Goal: Task Accomplishment & Management: Use online tool/utility

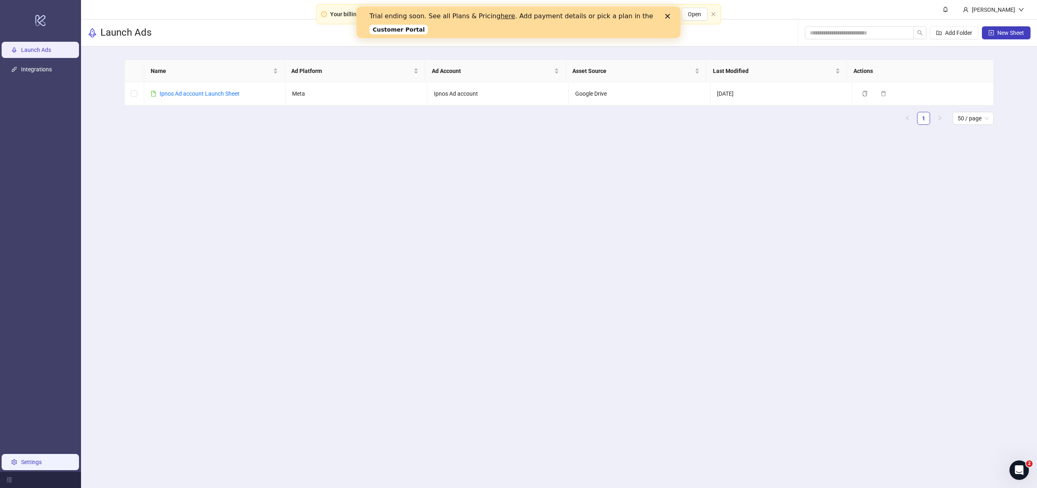
click at [24, 462] on link "Settings" at bounding box center [31, 462] width 21 height 6
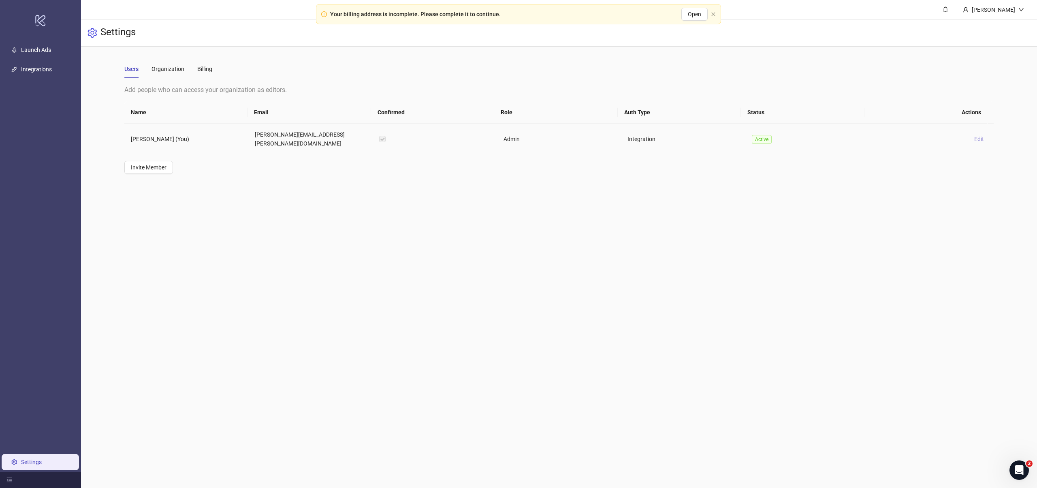
click at [975, 136] on span "Edit" at bounding box center [980, 139] width 10 height 6
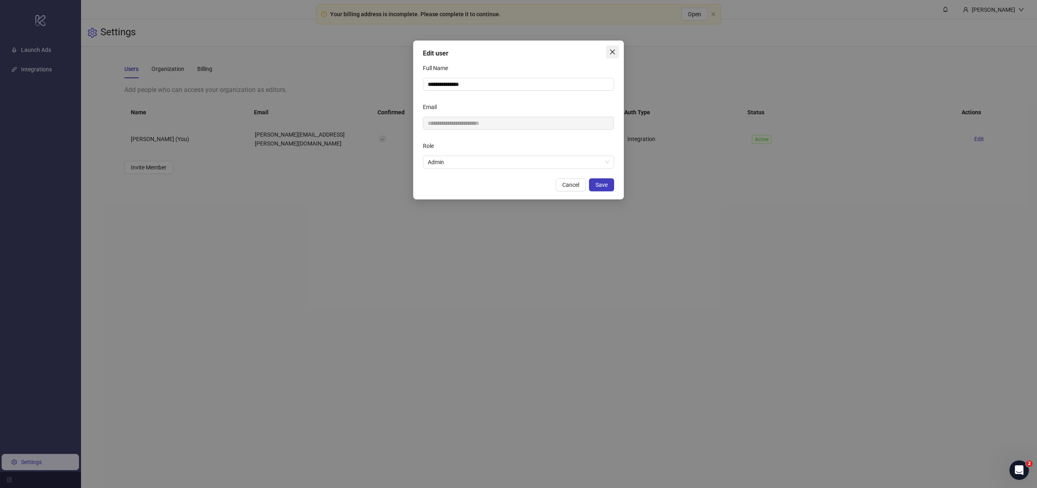
click at [611, 51] on icon "close" at bounding box center [612, 52] width 6 height 6
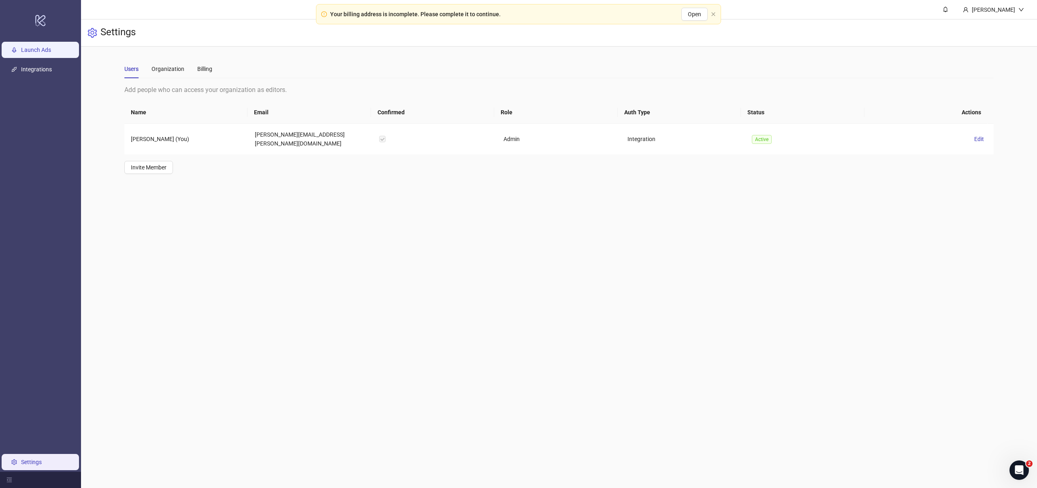
click at [46, 53] on link "Launch Ads" at bounding box center [36, 50] width 30 height 6
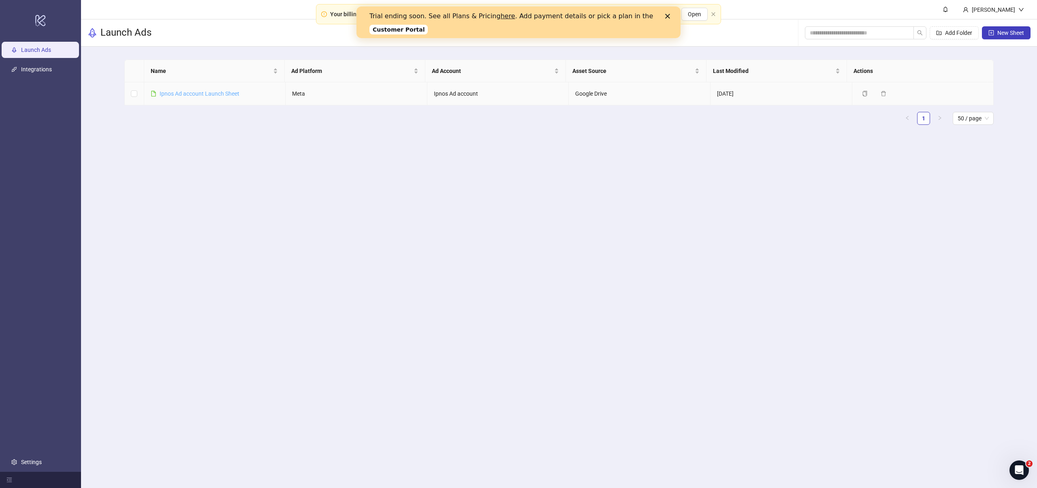
click at [178, 94] on link "Ipnos Ad account Launch Sheet" at bounding box center [200, 93] width 80 height 6
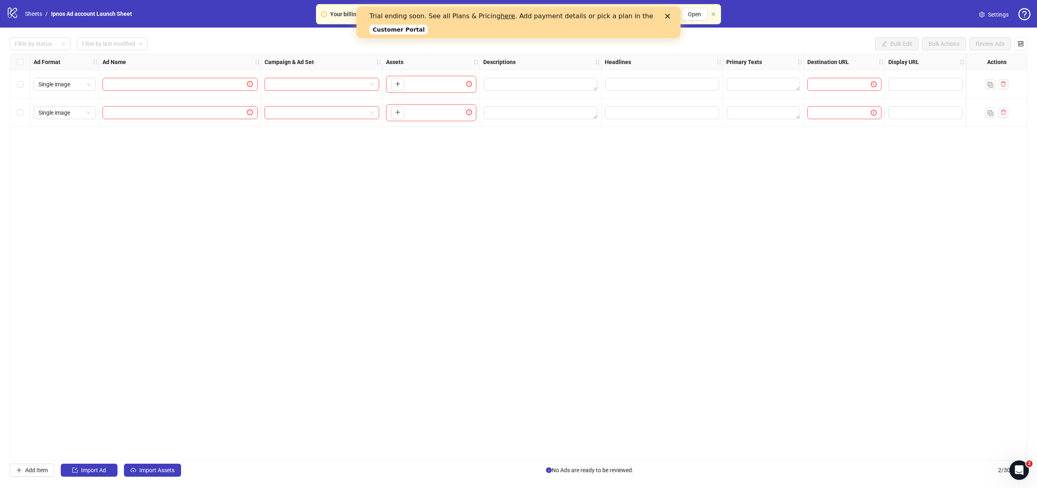
click at [716, 12] on div "Your billing address is incomplete. Please complete it to continue. Open" at bounding box center [518, 14] width 405 height 20
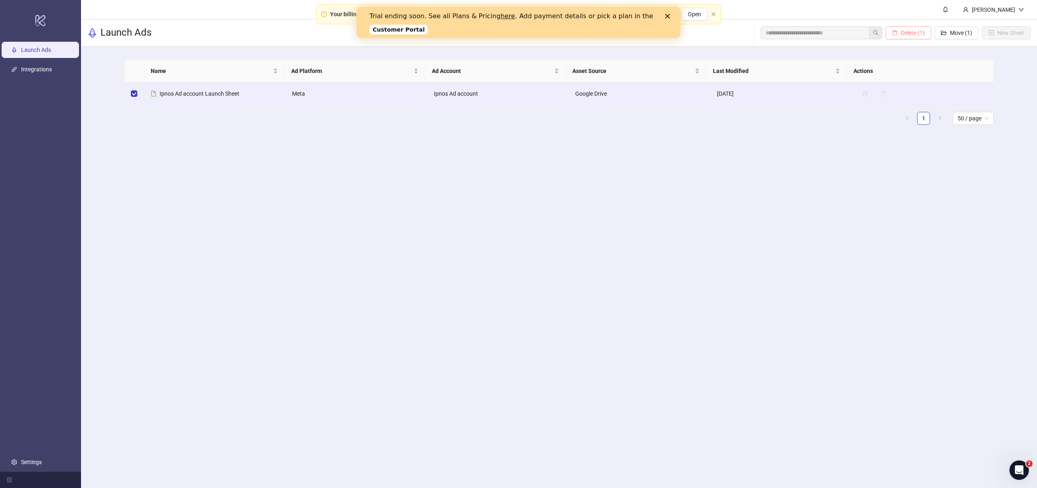
click at [907, 34] on span "Delete (1)" at bounding box center [913, 33] width 24 height 6
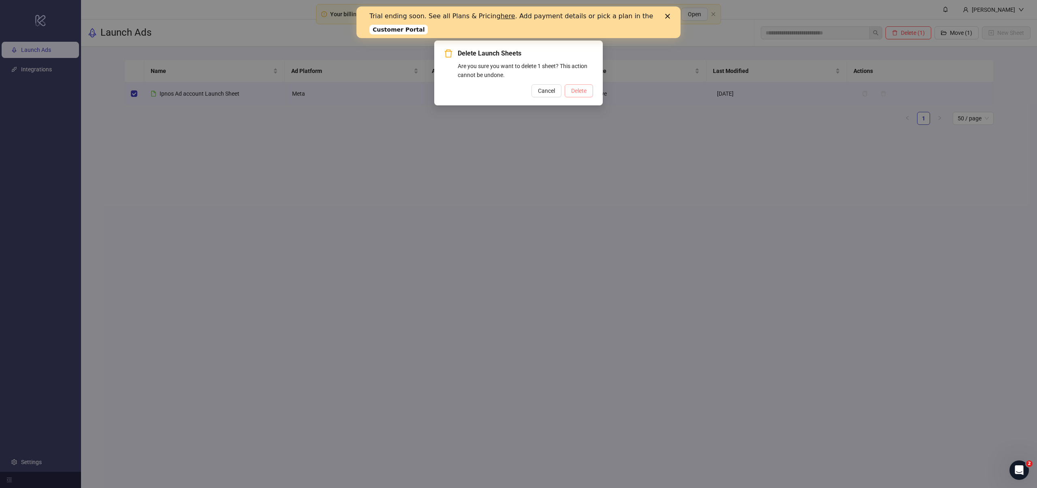
click at [574, 90] on span "Delete" at bounding box center [578, 91] width 15 height 6
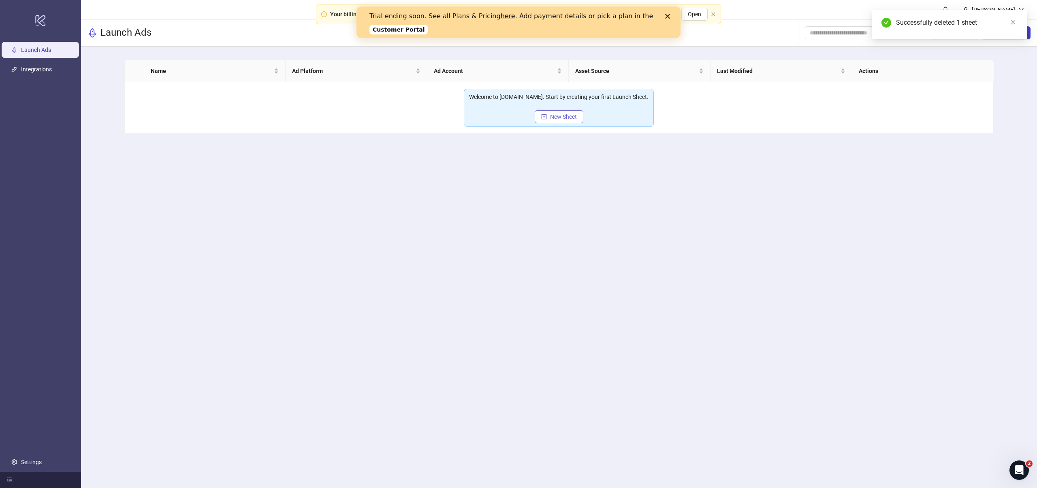
click at [562, 118] on span "New Sheet" at bounding box center [563, 116] width 27 height 6
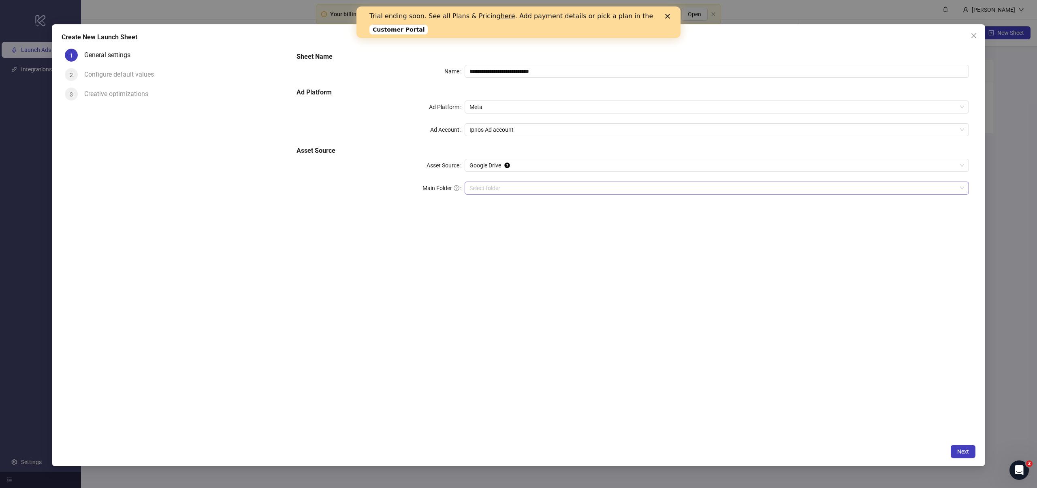
click at [501, 186] on input "Main Folder" at bounding box center [714, 188] width 488 height 12
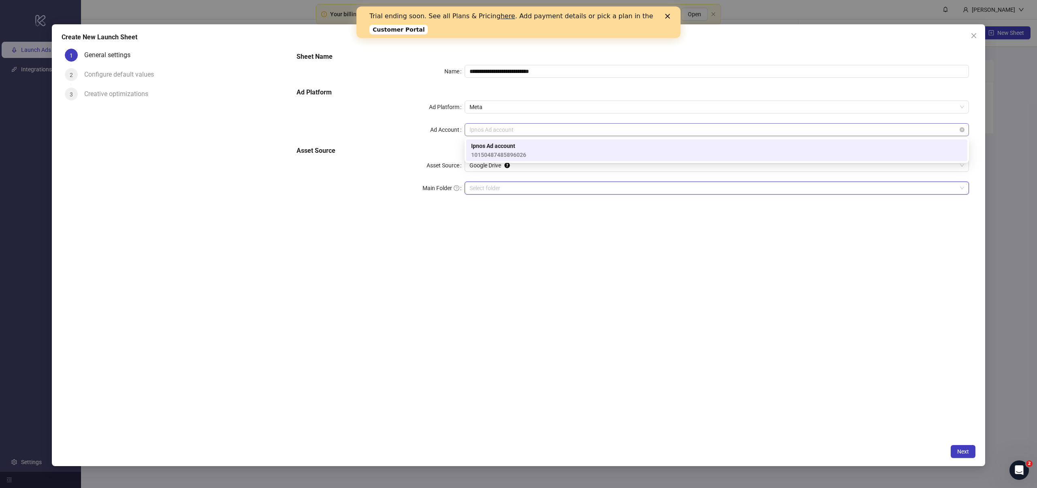
click at [517, 130] on span "Ipnos Ad account" at bounding box center [717, 130] width 495 height 12
click at [509, 151] on span "10150487485896026" at bounding box center [498, 154] width 55 height 9
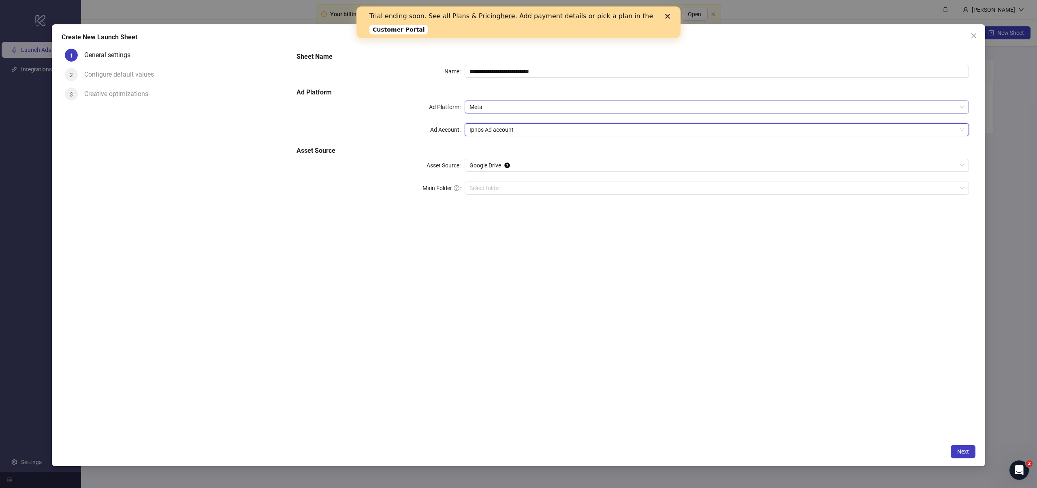
click at [501, 112] on span "Meta" at bounding box center [717, 107] width 495 height 12
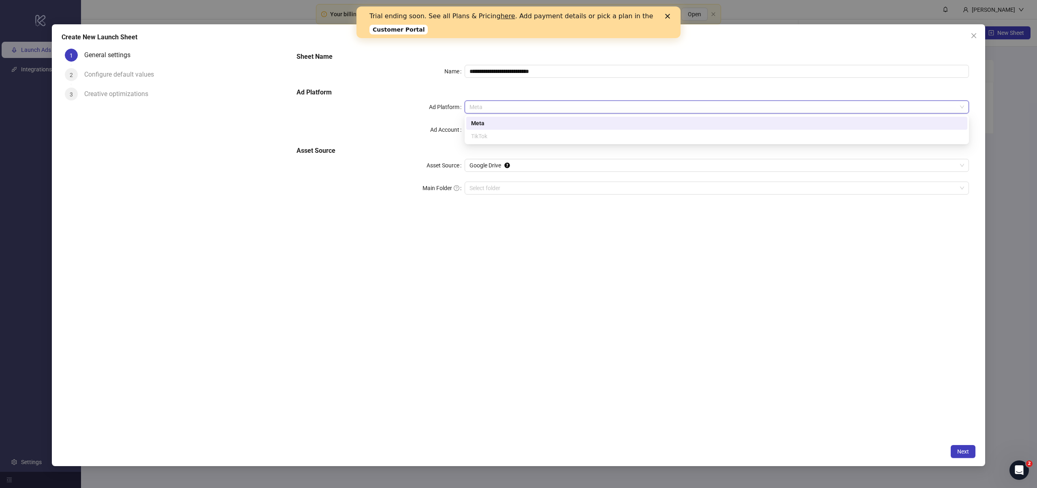
click at [501, 111] on span "Meta" at bounding box center [717, 107] width 495 height 12
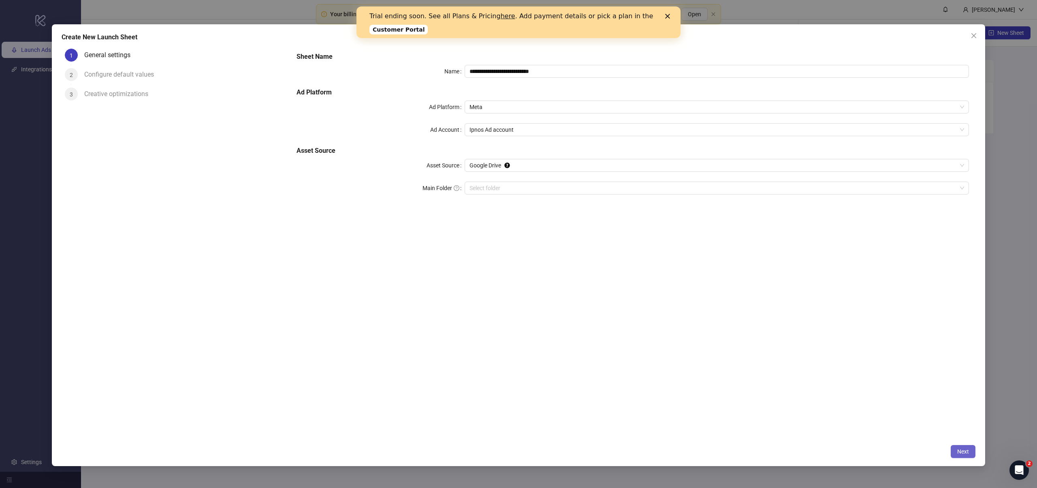
click at [970, 451] on button "Next" at bounding box center [963, 451] width 25 height 13
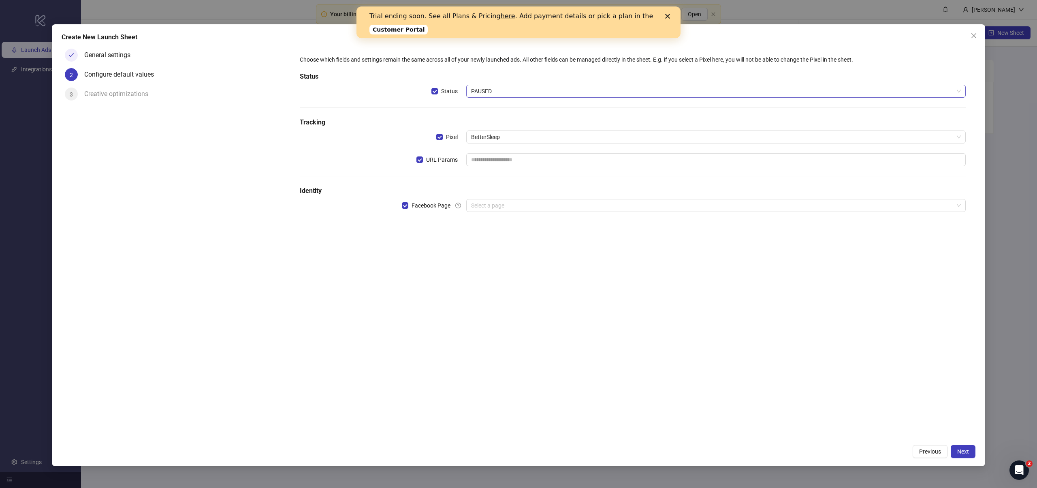
click at [503, 93] on span "PAUSED" at bounding box center [716, 91] width 490 height 12
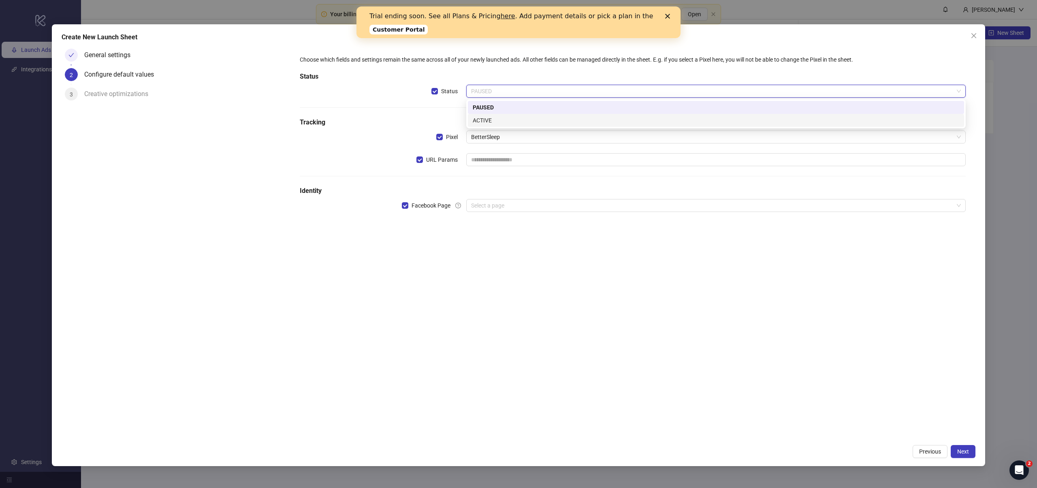
click at [499, 122] on div "ACTIVE" at bounding box center [716, 120] width 487 height 9
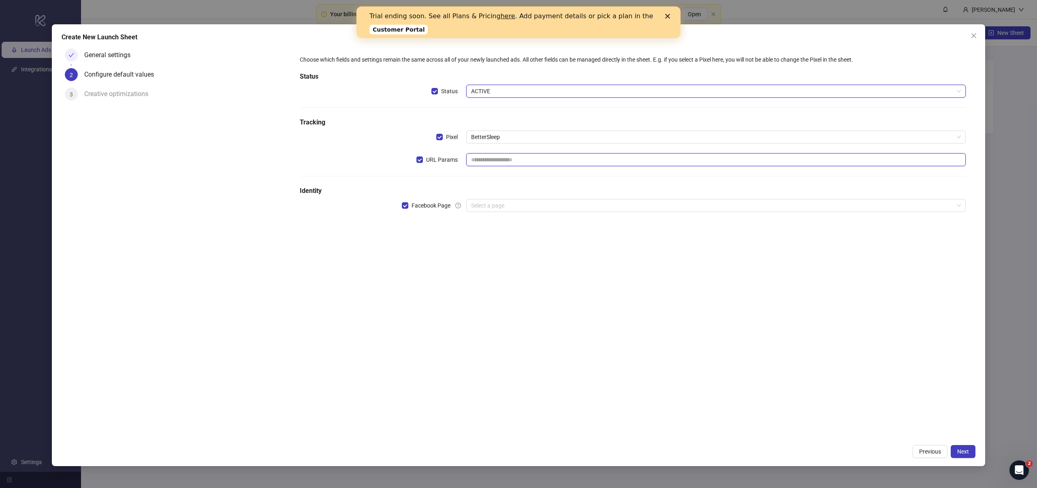
click at [495, 162] on input "text" at bounding box center [716, 159] width 500 height 13
click at [505, 209] on input "search" at bounding box center [712, 205] width 483 height 12
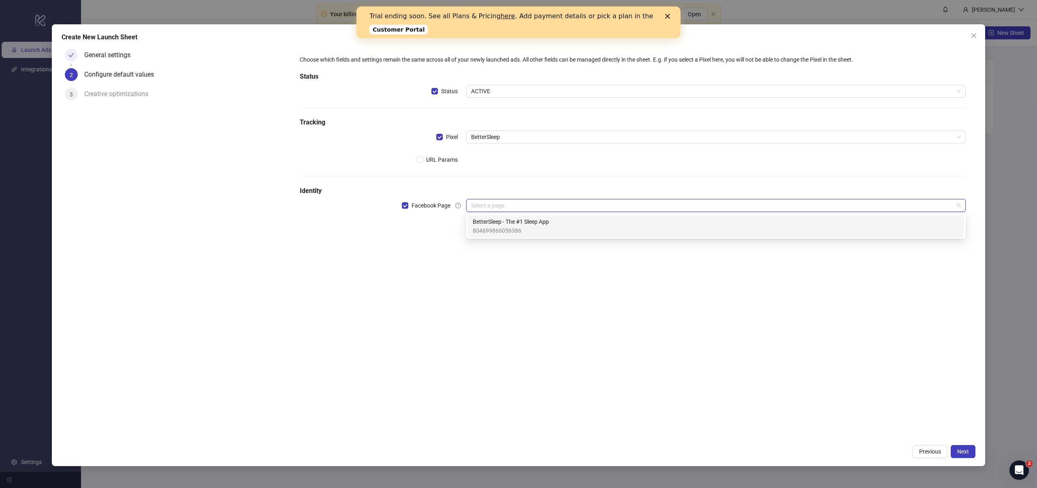
click at [550, 176] on div at bounding box center [633, 176] width 666 height 0
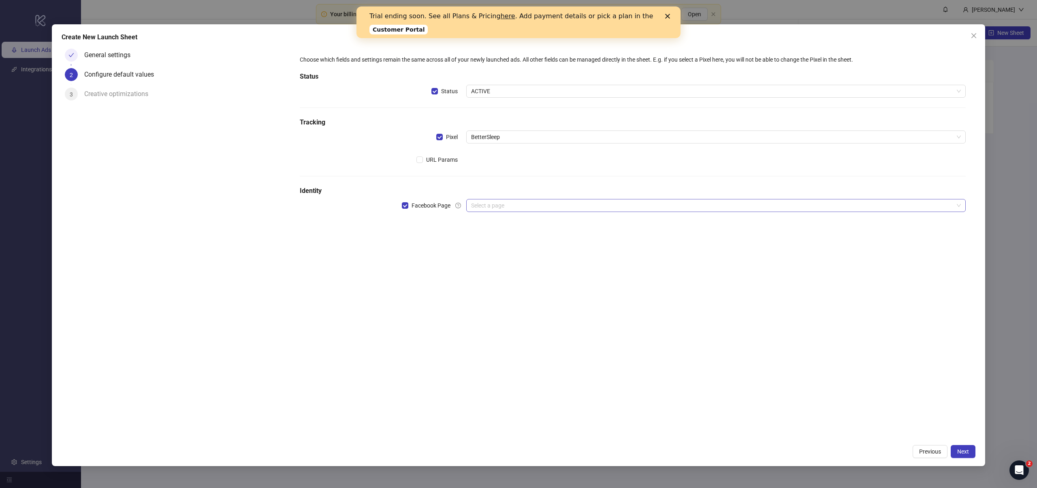
click at [492, 210] on input "search" at bounding box center [712, 205] width 483 height 12
click at [394, 260] on div "Choose which fields and settings remain the same across all of your newly launc…" at bounding box center [633, 242] width 686 height 395
click at [104, 58] on div "General settings" at bounding box center [110, 55] width 53 height 13
click at [103, 76] on div "Configure default values" at bounding box center [122, 74] width 76 height 13
click at [118, 95] on div "Creative optimizations" at bounding box center [119, 94] width 71 height 13
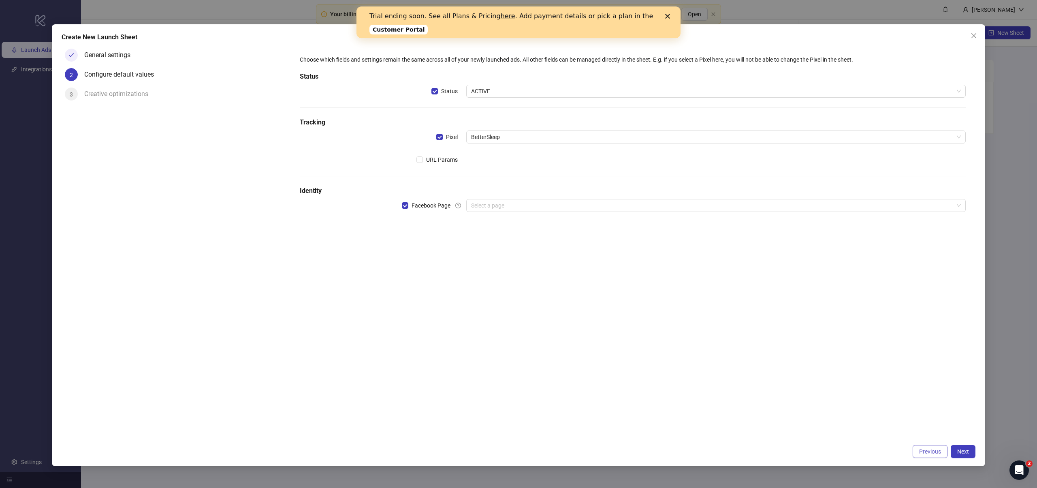
click at [929, 451] on span "Previous" at bounding box center [930, 451] width 22 height 6
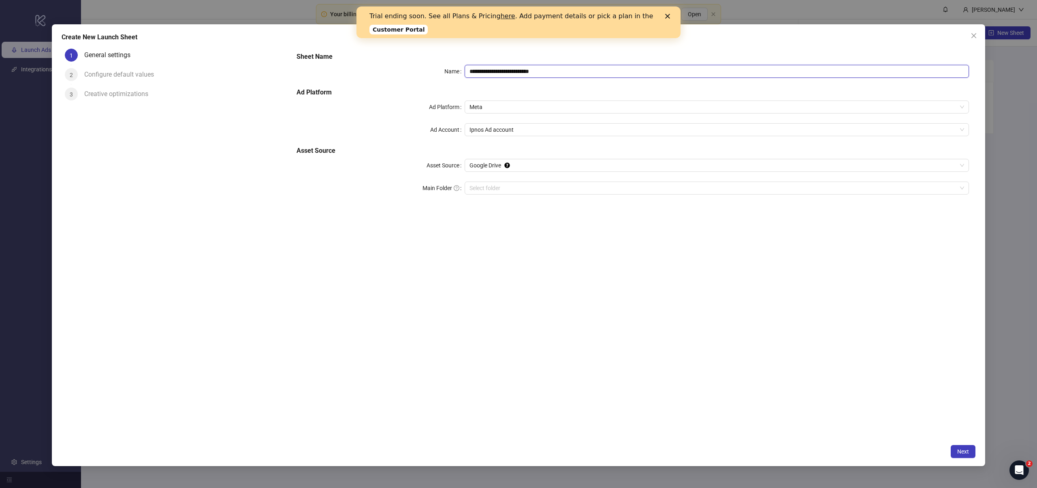
click at [535, 74] on input "**********" at bounding box center [717, 71] width 505 height 13
drag, startPoint x: 574, startPoint y: 73, endPoint x: 474, endPoint y: 70, distance: 100.1
click at [474, 70] on input "**********" at bounding box center [717, 71] width 505 height 13
click at [512, 90] on h5 "Ad Platform" at bounding box center [633, 93] width 673 height 10
click at [520, 133] on span "Ipnos Ad account" at bounding box center [717, 130] width 495 height 12
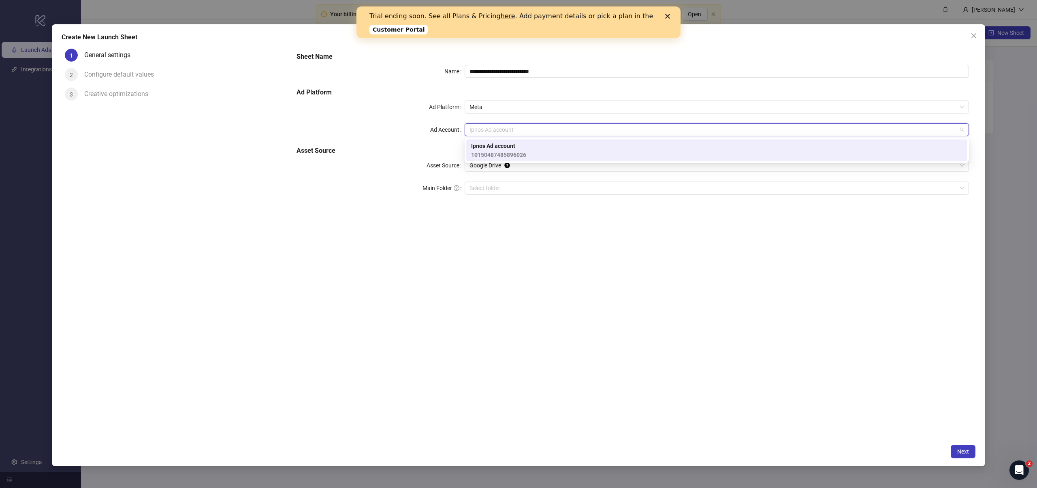
click at [518, 155] on span "10150487485896026" at bounding box center [498, 154] width 55 height 9
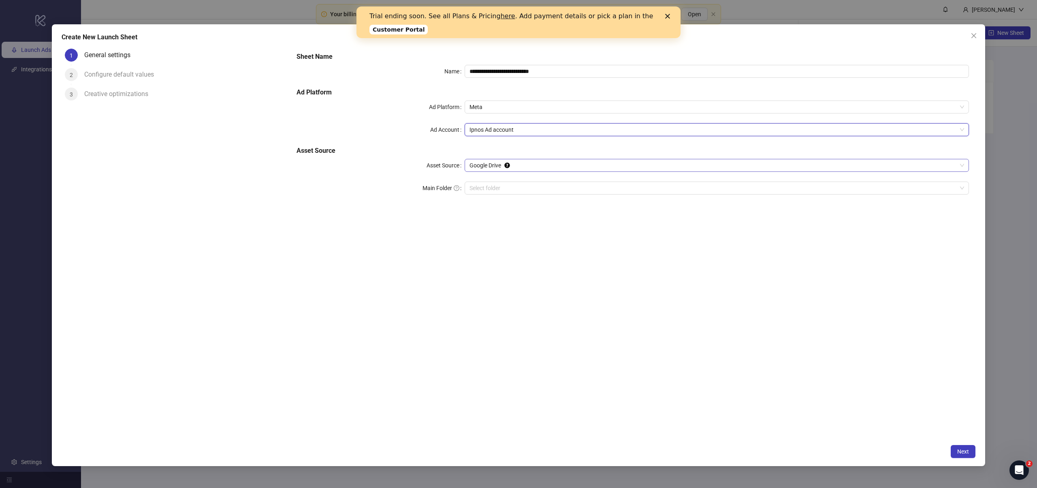
click at [520, 165] on span "Google Drive" at bounding box center [717, 165] width 495 height 12
click at [506, 182] on div "Google Drive" at bounding box center [717, 181] width 492 height 9
drag, startPoint x: 575, startPoint y: 274, endPoint x: 588, endPoint y: 280, distance: 14.5
click at [575, 274] on div "**********" at bounding box center [633, 242] width 686 height 395
click at [670, 15] on icon "Close" at bounding box center [667, 16] width 5 height 5
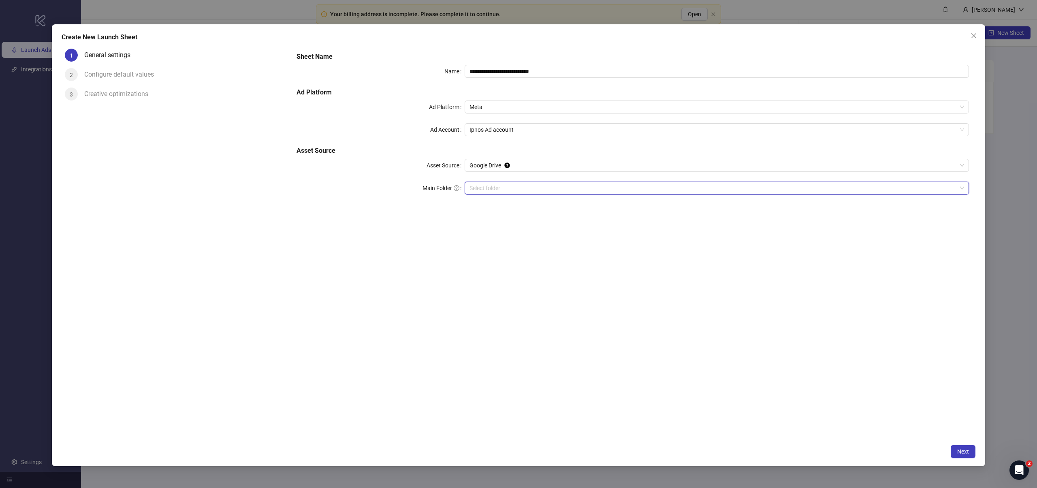
click at [493, 190] on input "Main Folder" at bounding box center [714, 188] width 488 height 12
click at [497, 260] on div "**********" at bounding box center [633, 242] width 686 height 395
click at [100, 55] on div "General settings" at bounding box center [110, 55] width 53 height 13
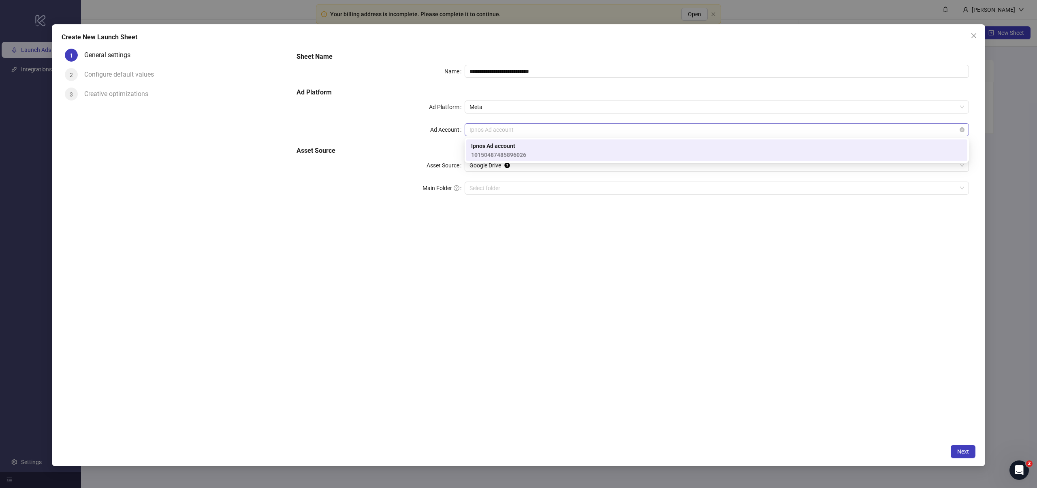
click at [520, 132] on span "Ipnos Ad account" at bounding box center [717, 130] width 495 height 12
click at [536, 147] on div "Ipnos Ad account 10150487485896026" at bounding box center [717, 150] width 492 height 18
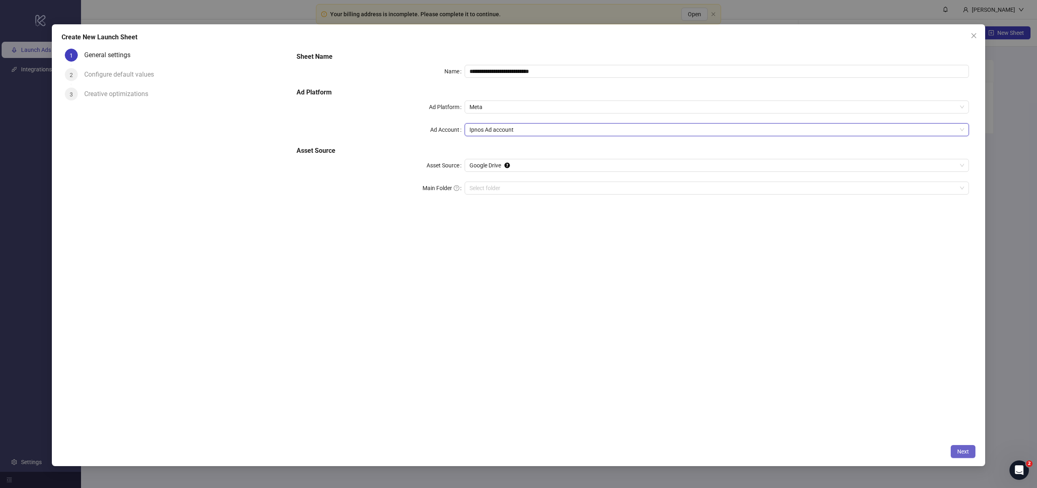
click at [967, 453] on span "Next" at bounding box center [964, 451] width 12 height 6
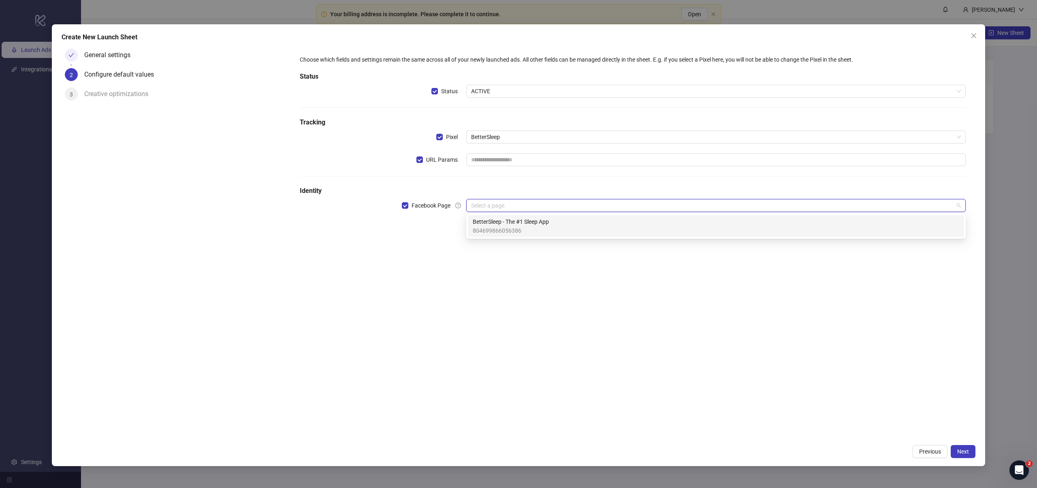
click at [496, 211] on input "search" at bounding box center [712, 205] width 483 height 12
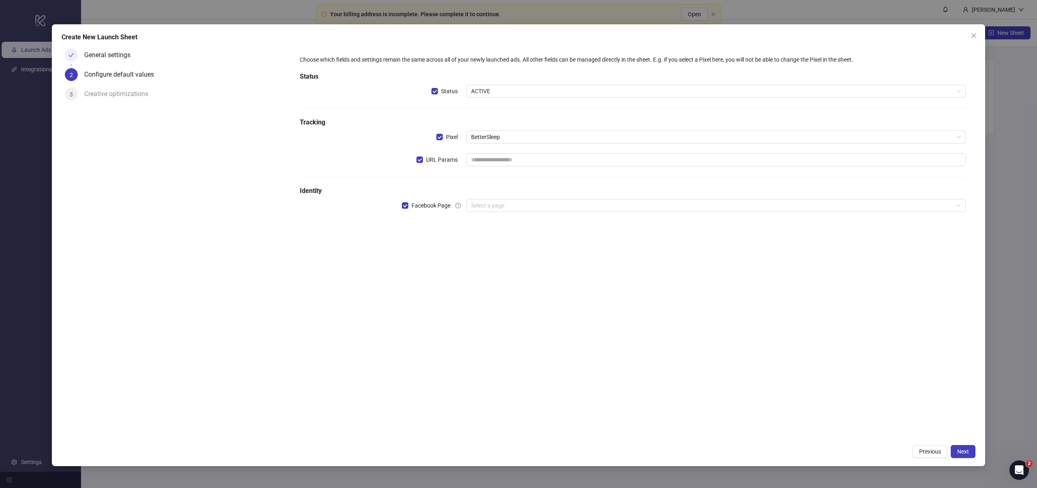
click at [492, 192] on h5 "Identity" at bounding box center [633, 191] width 666 height 10
click at [975, 36] on icon "close" at bounding box center [974, 35] width 6 height 6
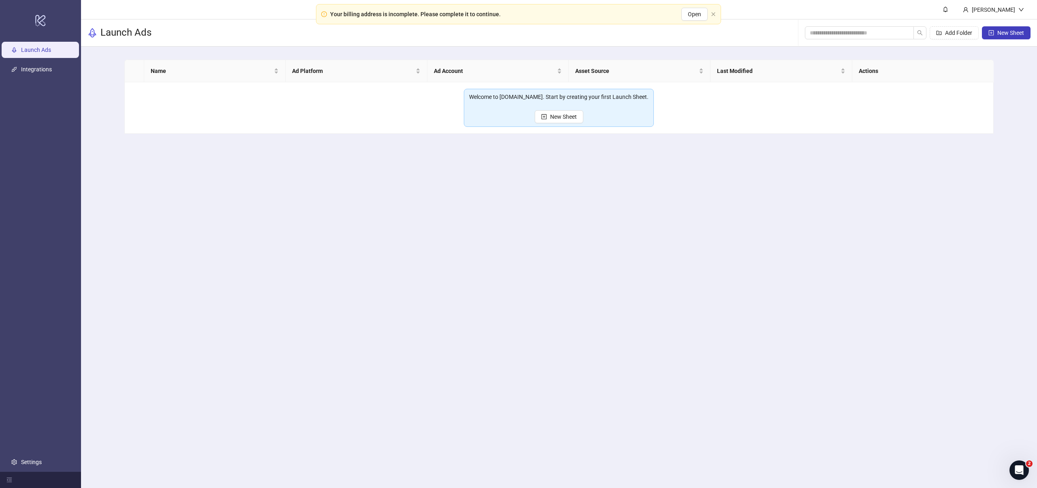
click at [672, 180] on main "Carmen Oceguera Launch Ads Add Folder New Sheet Name Ad Platform Ad Account Ass…" at bounding box center [559, 244] width 956 height 488
click at [1021, 12] on div "[PERSON_NAME]" at bounding box center [994, 9] width 74 height 19
click at [308, 218] on main "Carmen Oceguera Launch Ads Add Folder New Sheet Name Ad Platform Ad Account Ass…" at bounding box center [559, 244] width 956 height 488
click at [40, 72] on link "Integrations" at bounding box center [36, 69] width 31 height 6
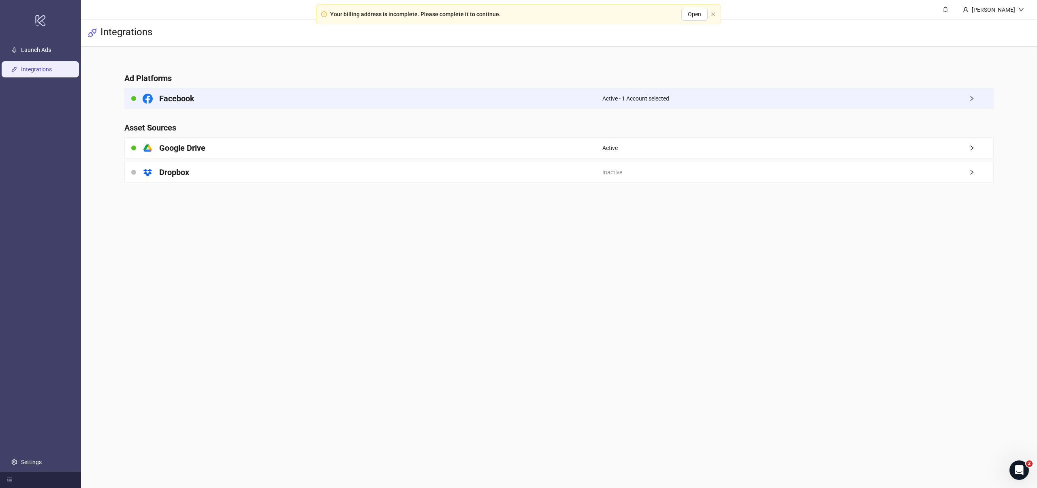
click at [236, 102] on div "Facebook" at bounding box center [364, 98] width 478 height 20
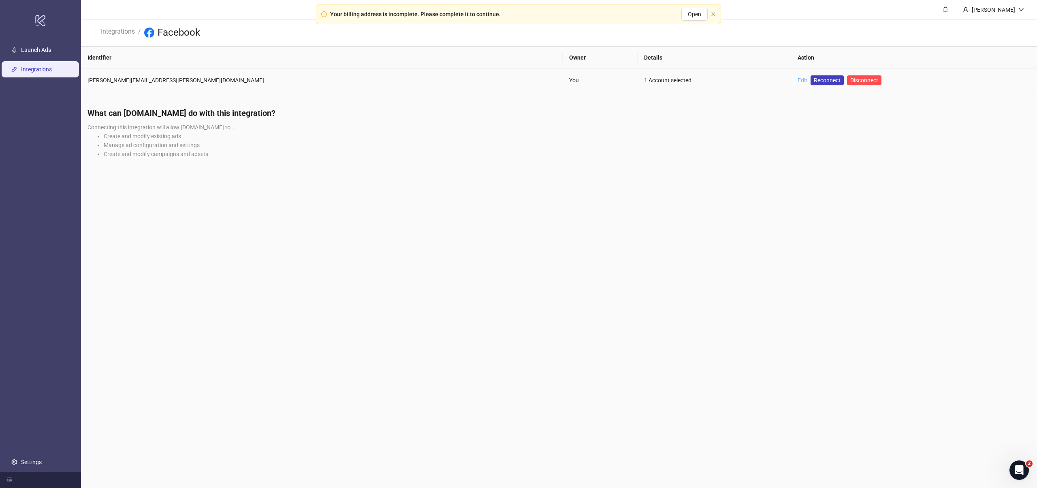
click at [798, 80] on link "Edit" at bounding box center [803, 80] width 10 height 6
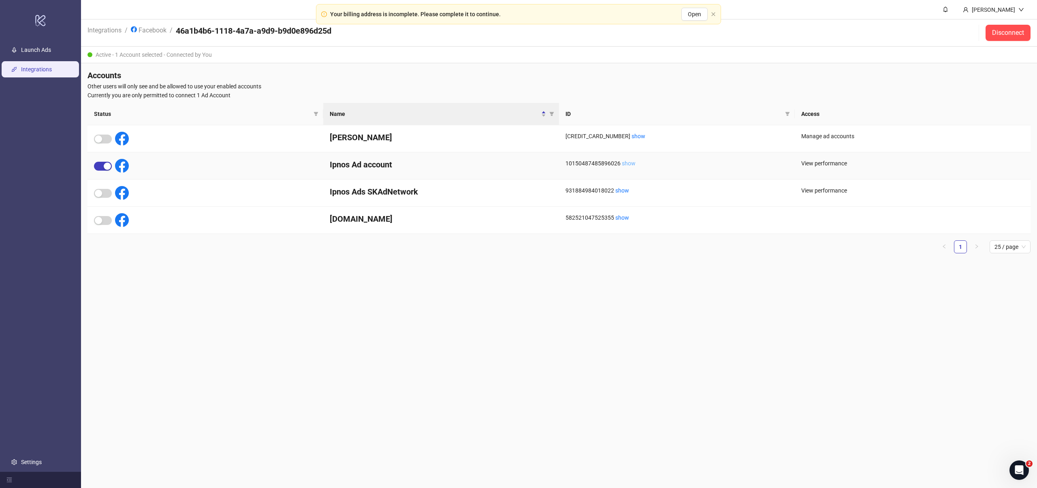
click at [627, 163] on link "show" at bounding box center [629, 163] width 14 height 6
click at [830, 165] on div "View performance" at bounding box center [913, 163] width 223 height 9
click at [376, 164] on h4 "Ipnos Ad account" at bounding box center [441, 164] width 223 height 11
click at [820, 165] on div "View performance" at bounding box center [913, 163] width 223 height 9
click at [628, 162] on link "show" at bounding box center [629, 163] width 14 height 6
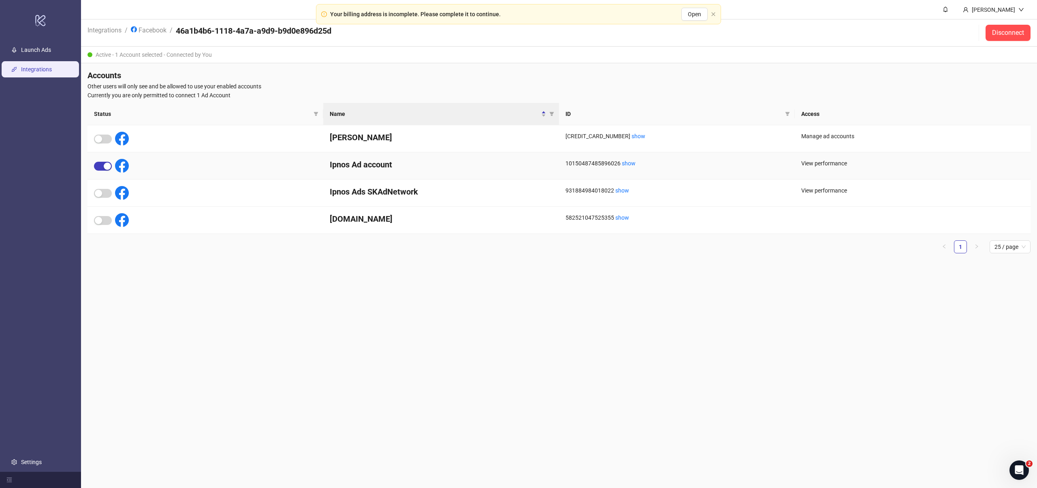
click at [349, 166] on h4 "Ipnos Ad account" at bounding box center [441, 164] width 223 height 11
click at [629, 164] on link "show" at bounding box center [629, 163] width 14 height 6
click at [150, 30] on link "Facebook" at bounding box center [148, 29] width 39 height 9
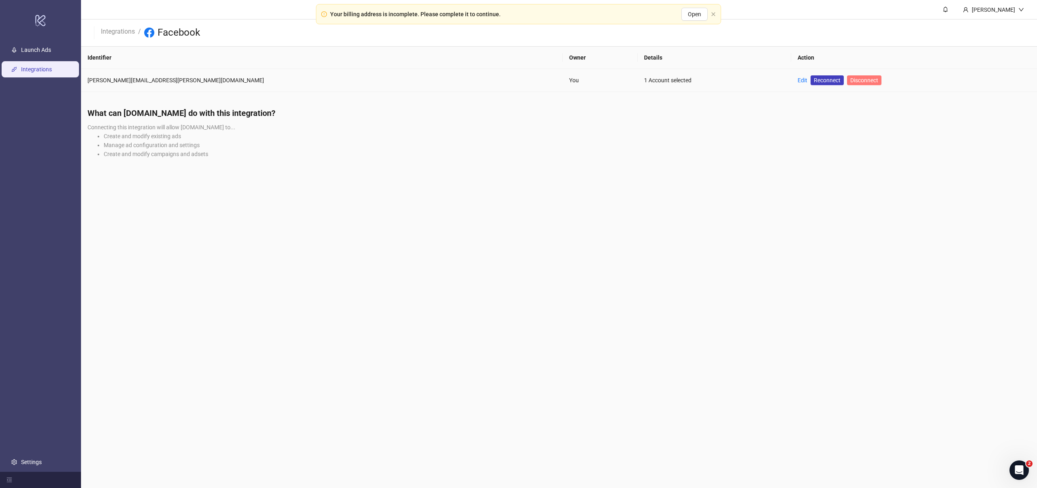
click at [851, 80] on span "Disconnect" at bounding box center [865, 80] width 28 height 6
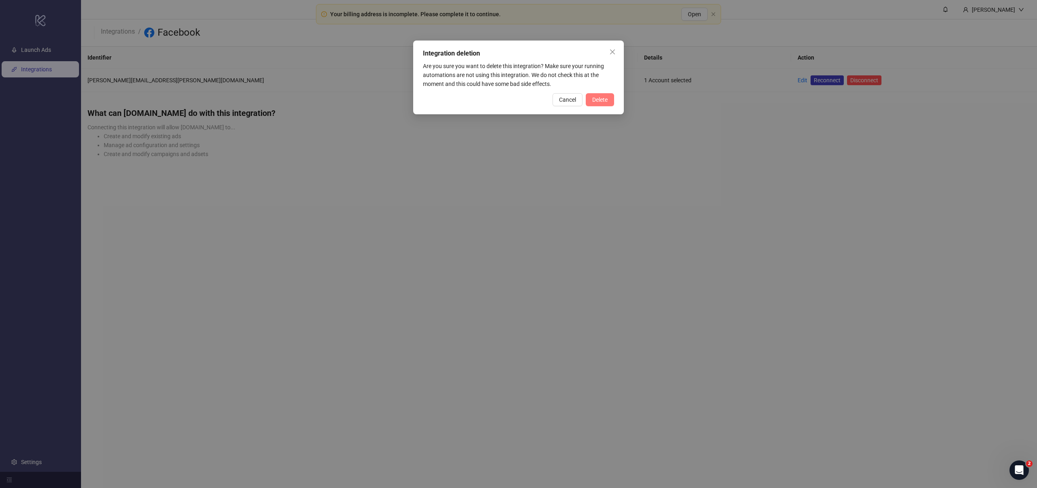
click at [602, 103] on button "Delete" at bounding box center [600, 99] width 28 height 13
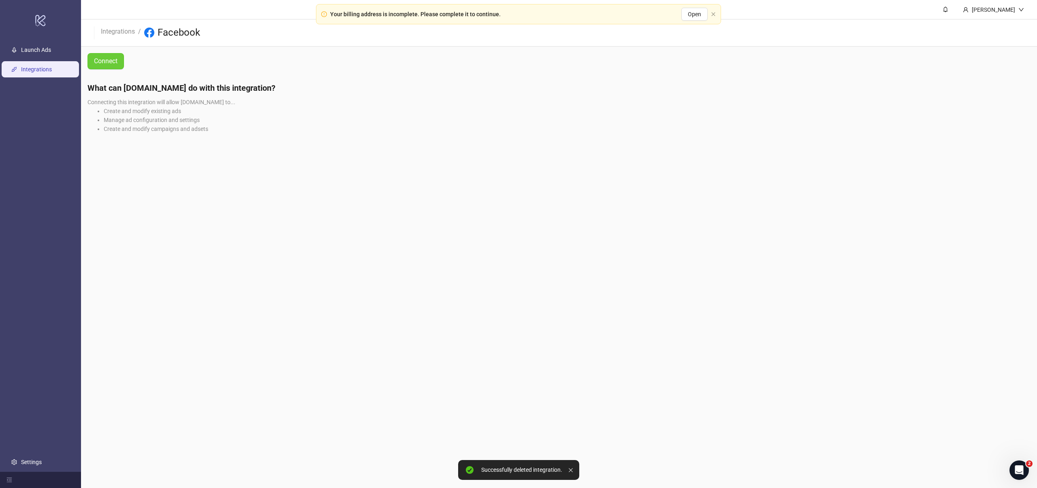
click at [114, 63] on span "Connect" at bounding box center [106, 61] width 24 height 10
click at [351, 276] on main "Carmen Oceguera Integrations / Facebook Connect What can Kitchn.io do with this…" at bounding box center [559, 244] width 956 height 488
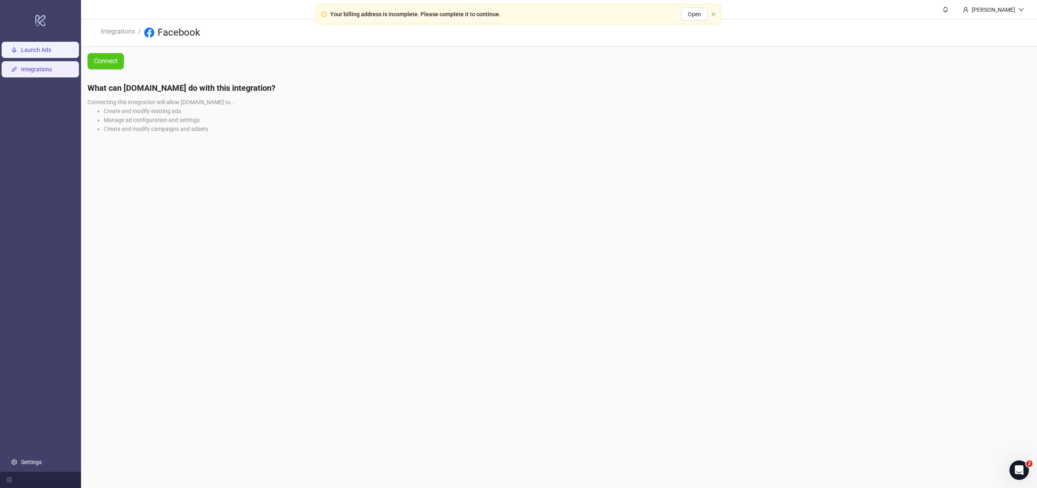
click at [23, 53] on link "Launch Ads" at bounding box center [36, 50] width 30 height 6
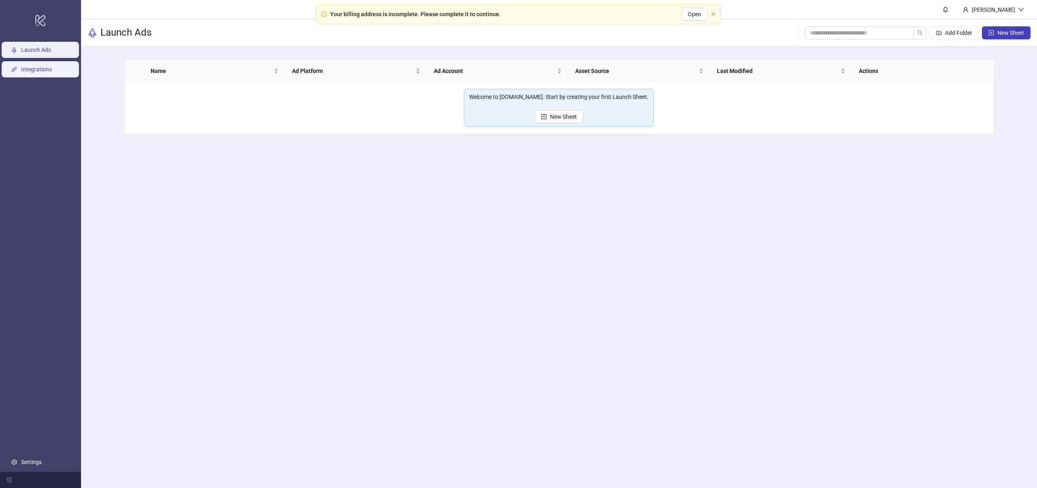
click at [31, 67] on link "Integrations" at bounding box center [36, 69] width 31 height 6
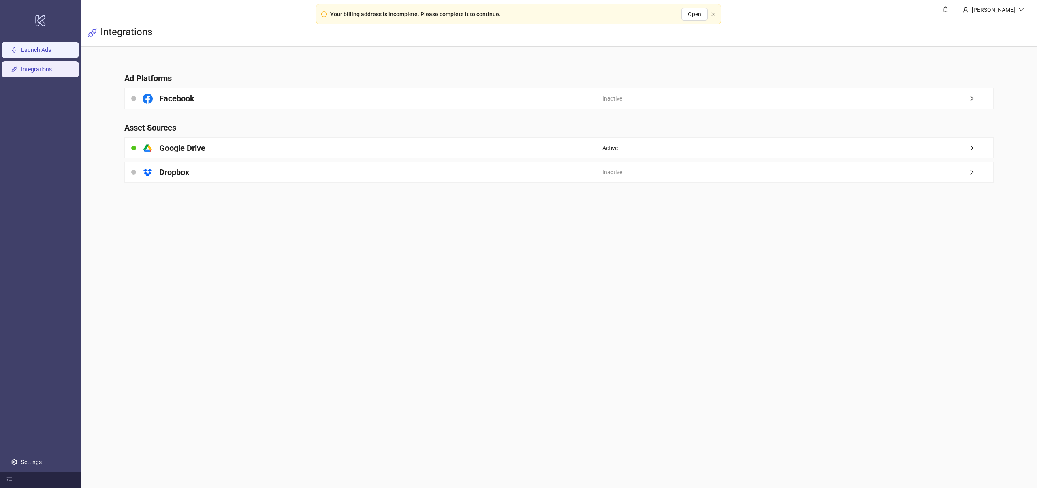
click at [48, 52] on link "Launch Ads" at bounding box center [36, 50] width 30 height 6
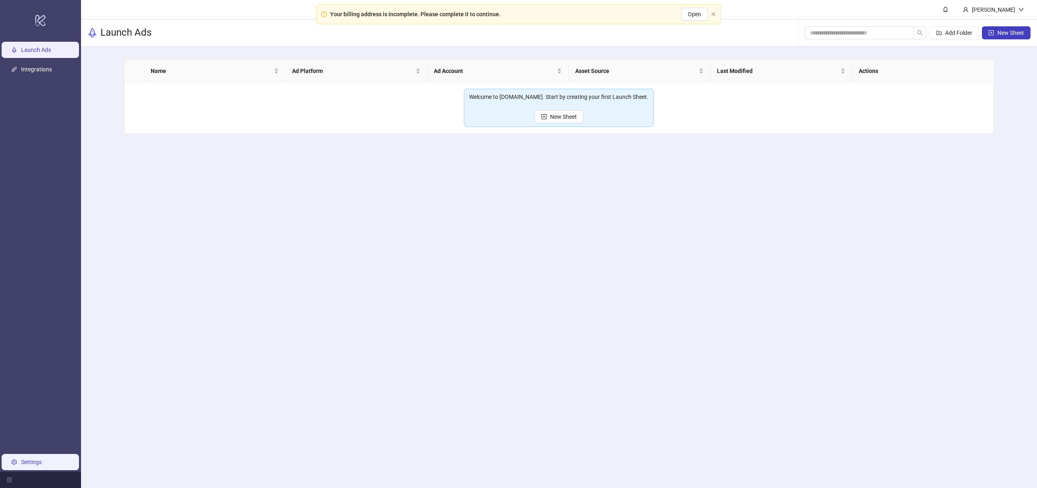
click at [42, 464] on link "Settings" at bounding box center [31, 462] width 21 height 6
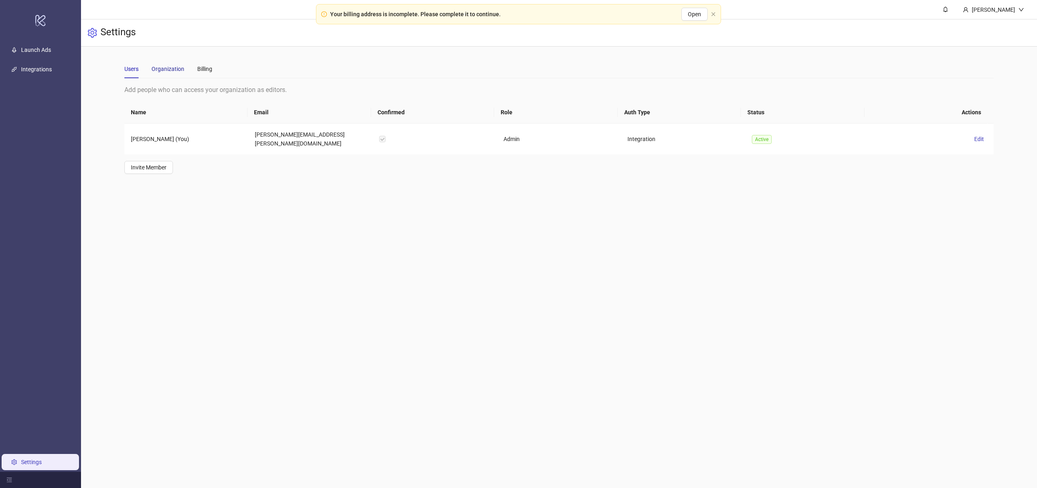
click at [167, 72] on div "Organization" at bounding box center [168, 68] width 33 height 9
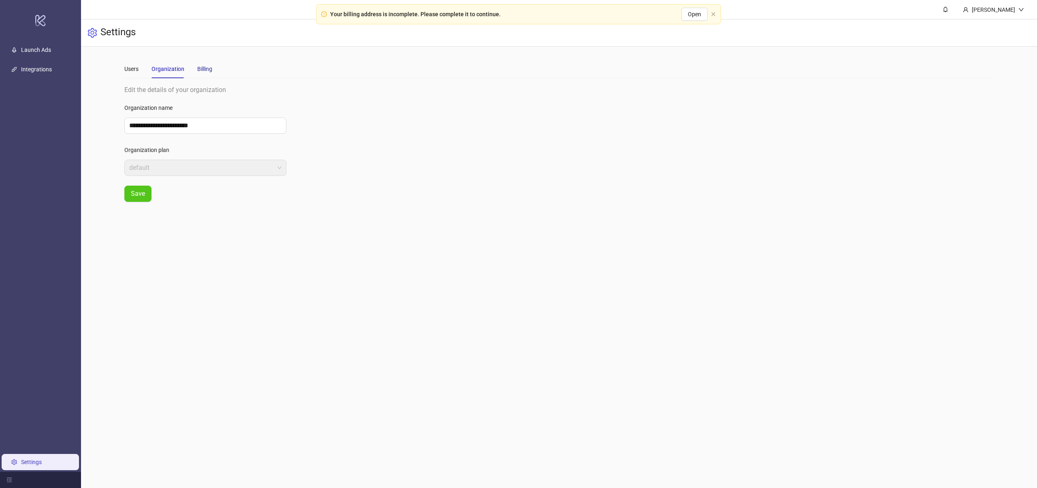
click at [203, 68] on div "Billing" at bounding box center [204, 68] width 15 height 9
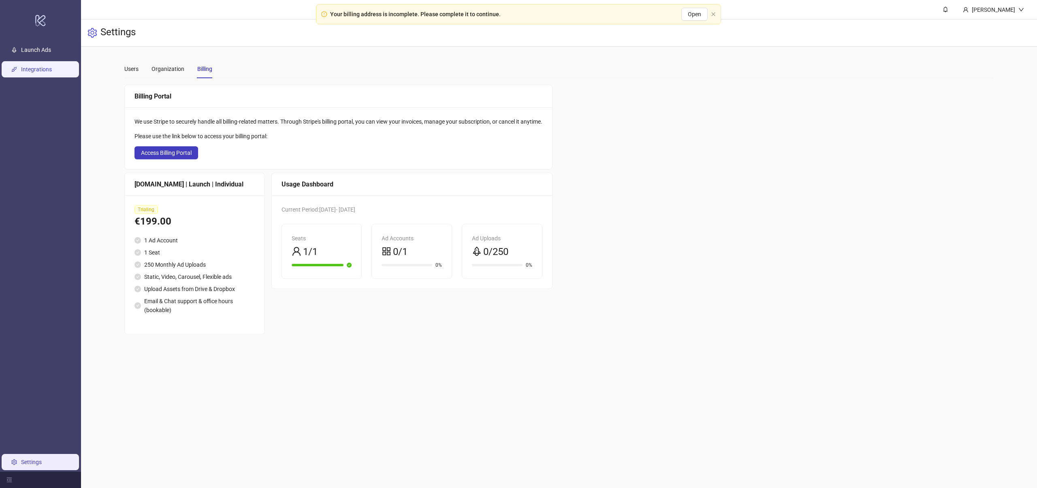
click at [32, 73] on link "Integrations" at bounding box center [36, 69] width 31 height 6
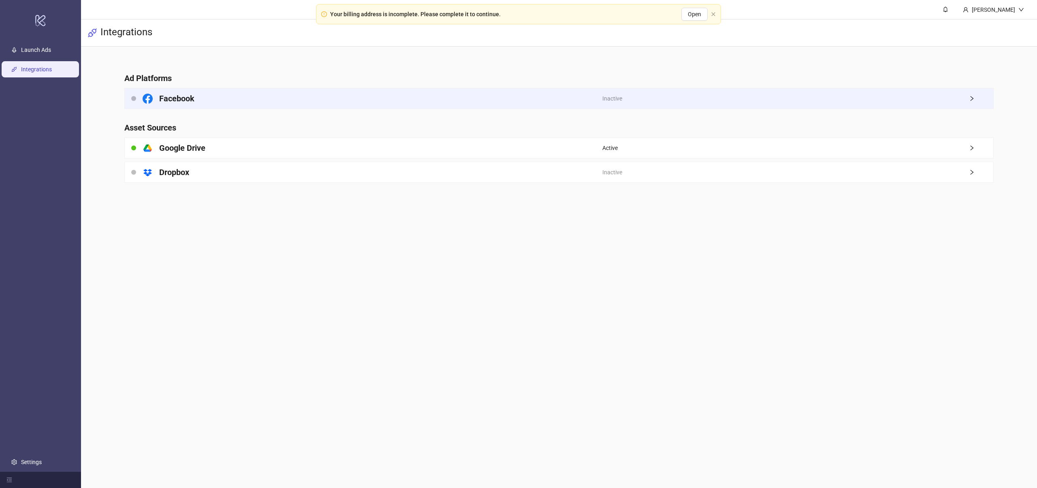
click at [223, 93] on div "Facebook" at bounding box center [364, 98] width 478 height 20
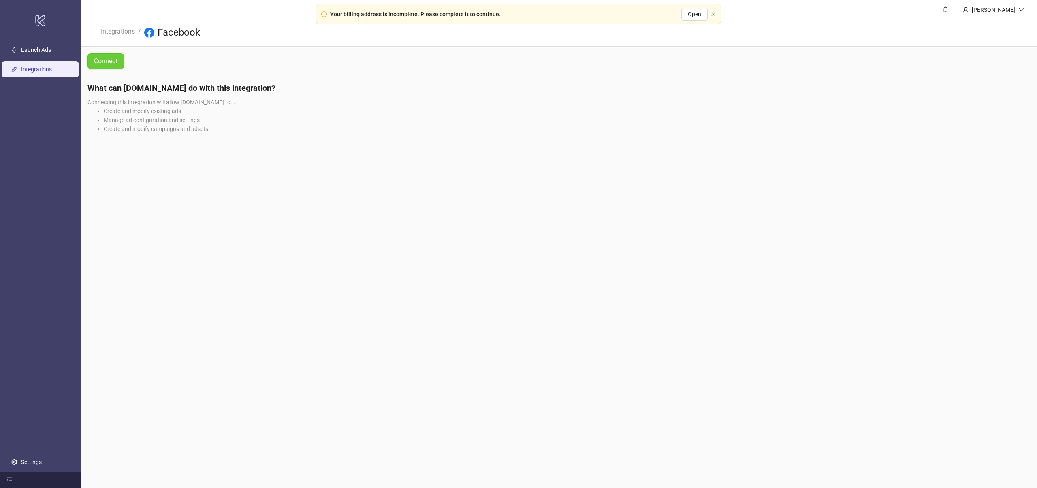
click at [112, 64] on span "Connect" at bounding box center [106, 61] width 24 height 10
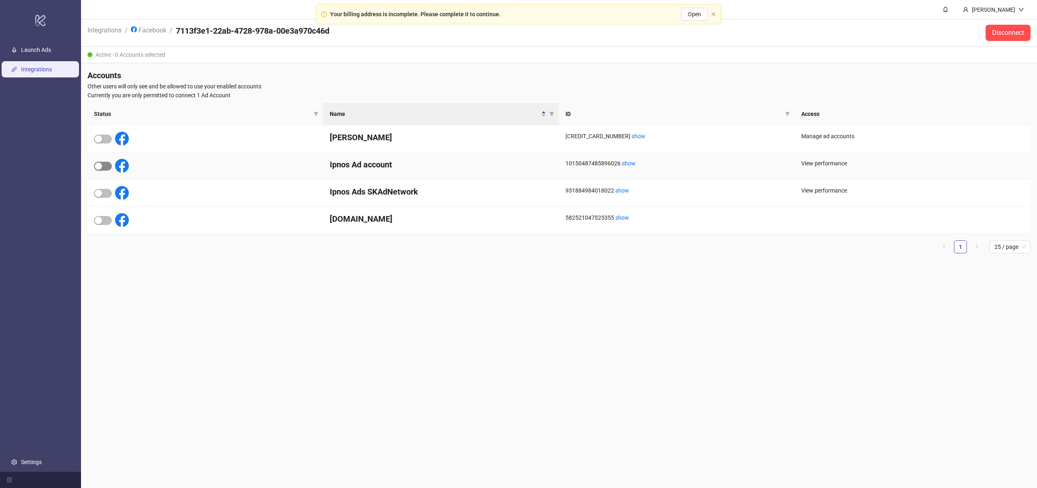
click at [102, 165] on div "button" at bounding box center [98, 166] width 7 height 7
click at [447, 284] on main "Carmen Oceguera Integrations / Facebook / 7113f3e1-22ab-4728-978a-00e3a970c46d …" at bounding box center [559, 244] width 956 height 488
click at [48, 48] on link "Launch Ads" at bounding box center [36, 50] width 30 height 6
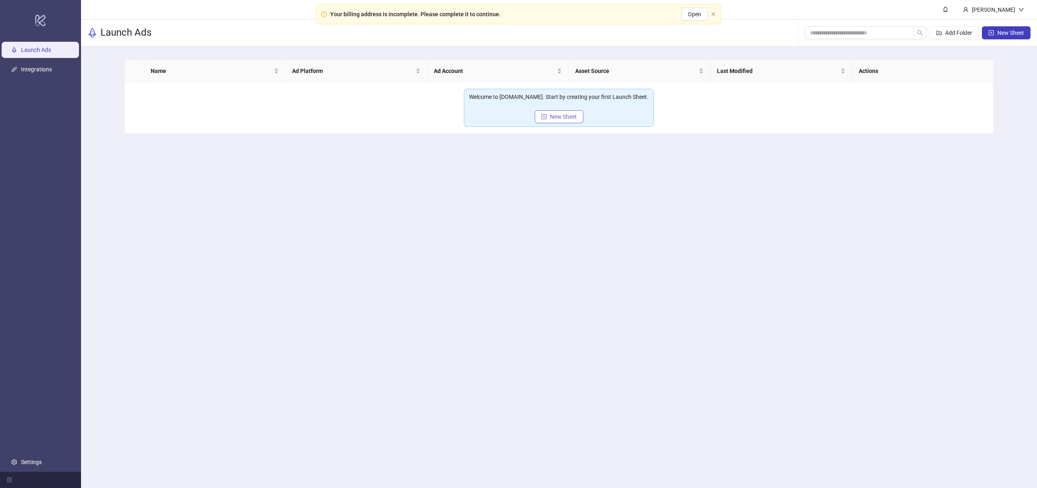
click at [561, 115] on span "New Sheet" at bounding box center [563, 116] width 27 height 6
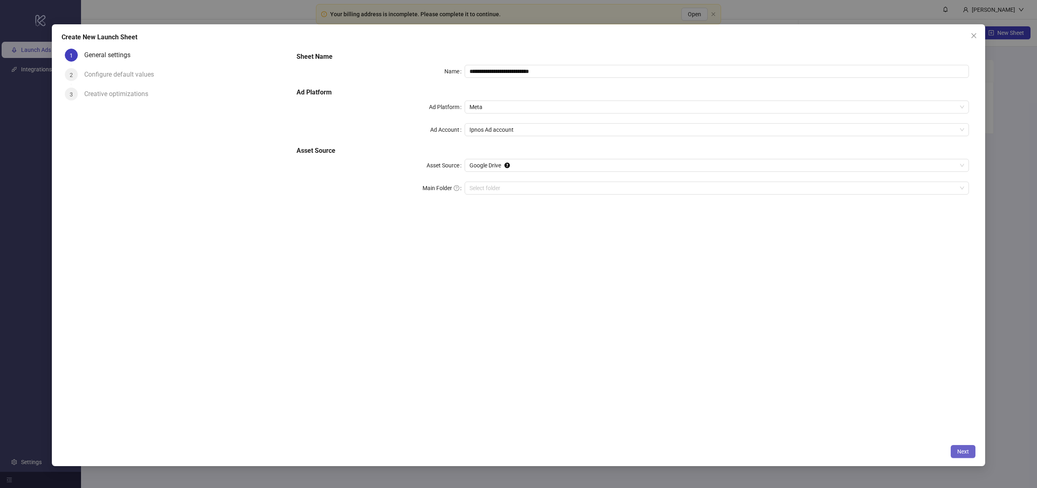
click at [965, 449] on span "Next" at bounding box center [964, 451] width 12 height 6
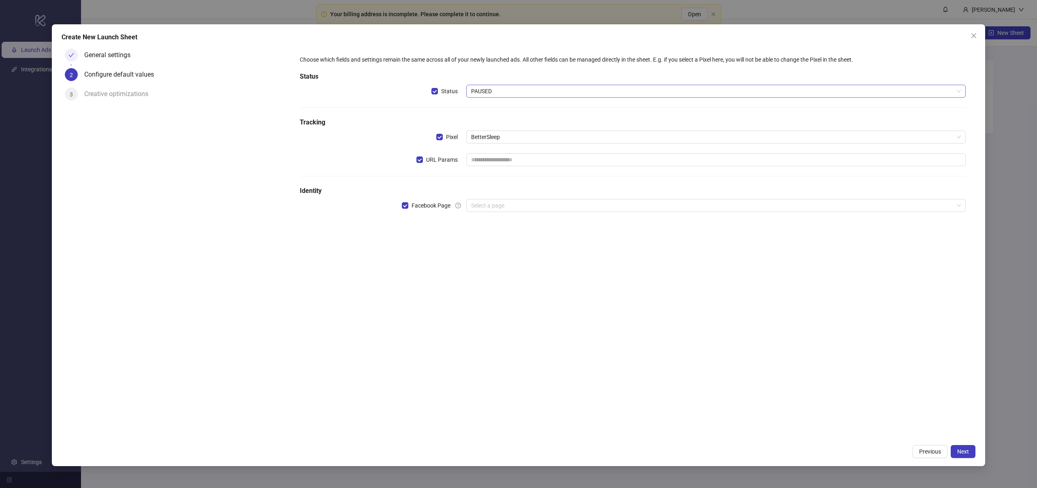
click at [505, 92] on span "PAUSED" at bounding box center [716, 91] width 490 height 12
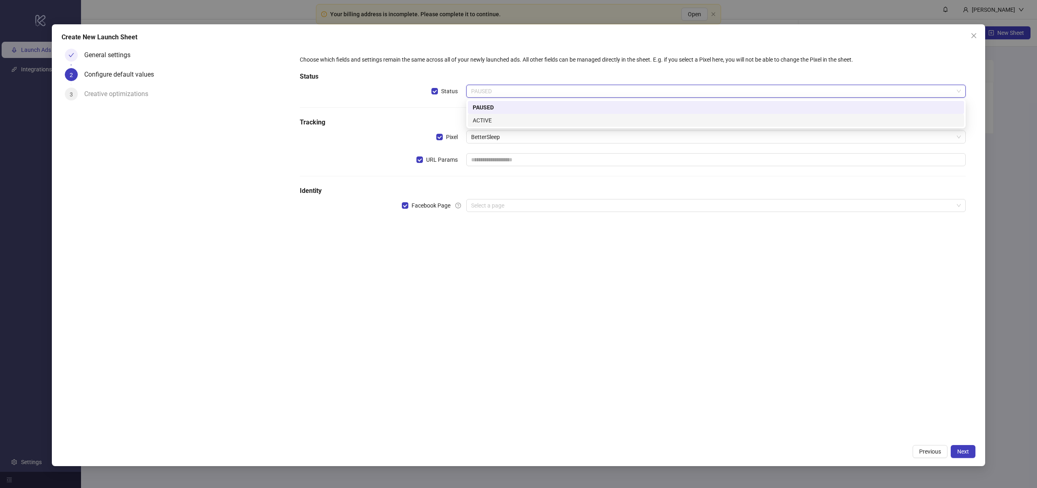
click at [504, 120] on div "ACTIVE" at bounding box center [716, 120] width 487 height 9
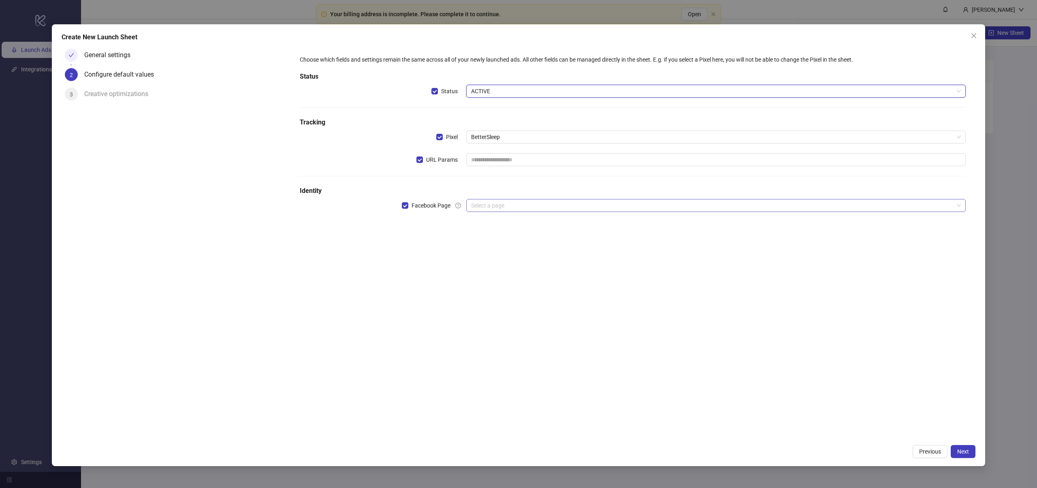
click at [477, 203] on input "search" at bounding box center [712, 205] width 483 height 12
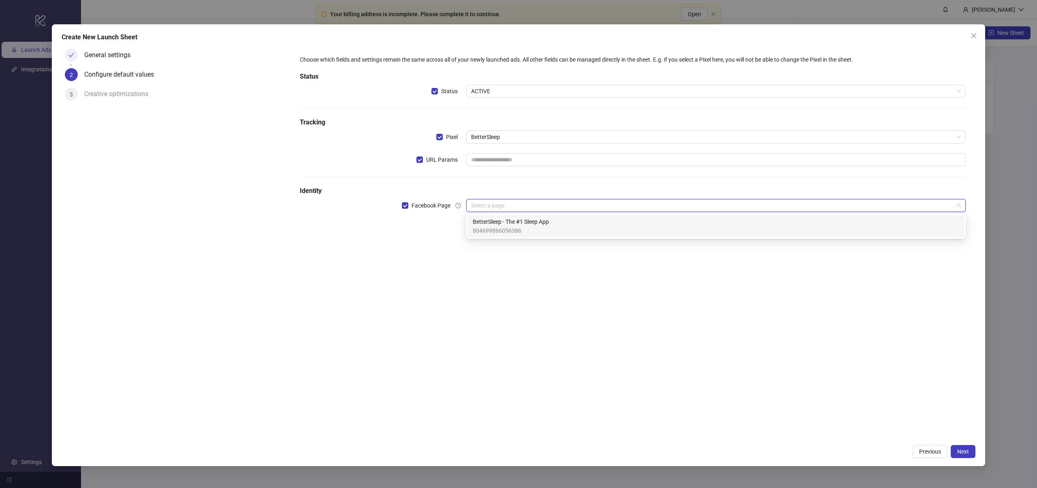
click at [577, 280] on div "Choose which fields and settings remain the same across all of your newly launc…" at bounding box center [633, 242] width 686 height 395
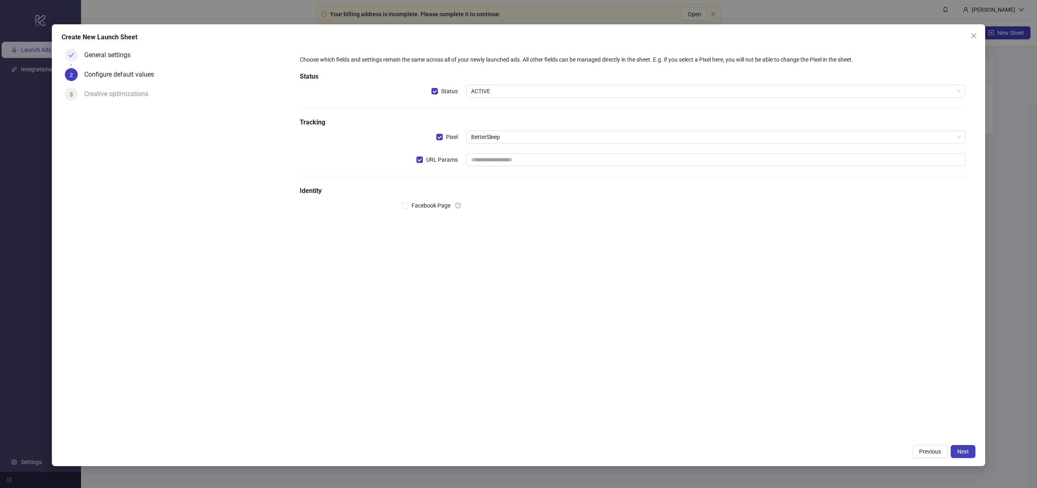
click at [119, 74] on div "Configure default values" at bounding box center [122, 74] width 76 height 13
click at [504, 207] on input "search" at bounding box center [712, 205] width 483 height 12
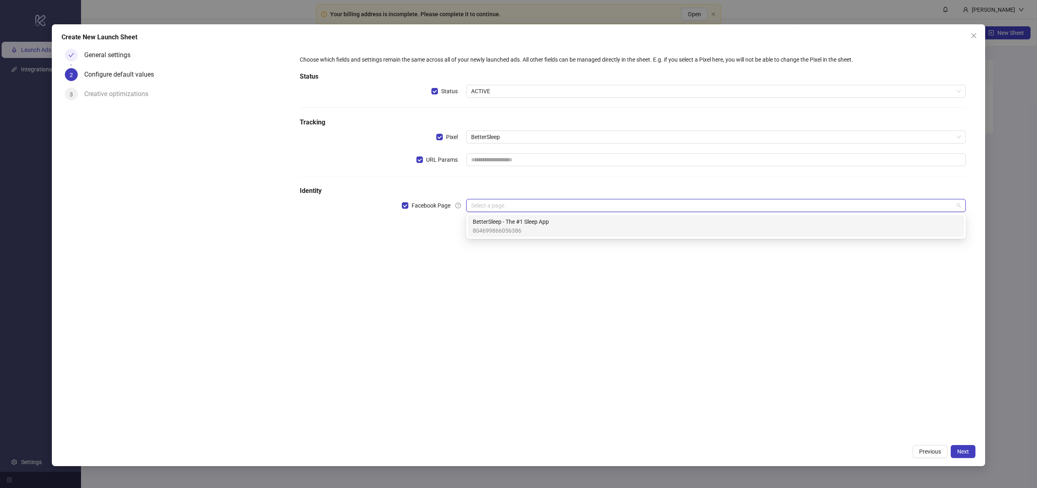
click at [504, 207] on input "search" at bounding box center [712, 205] width 483 height 12
drag, startPoint x: 800, startPoint y: 360, endPoint x: 819, endPoint y: 367, distance: 20.3
click at [800, 360] on div "Choose which fields and settings remain the same across all of your newly launc…" at bounding box center [633, 242] width 686 height 395
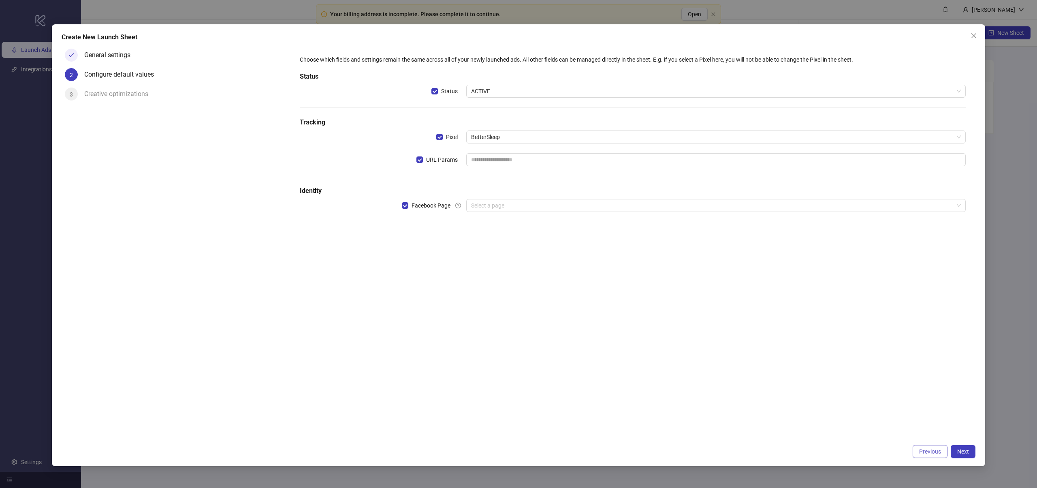
click at [924, 445] on button "Previous" at bounding box center [930, 451] width 35 height 13
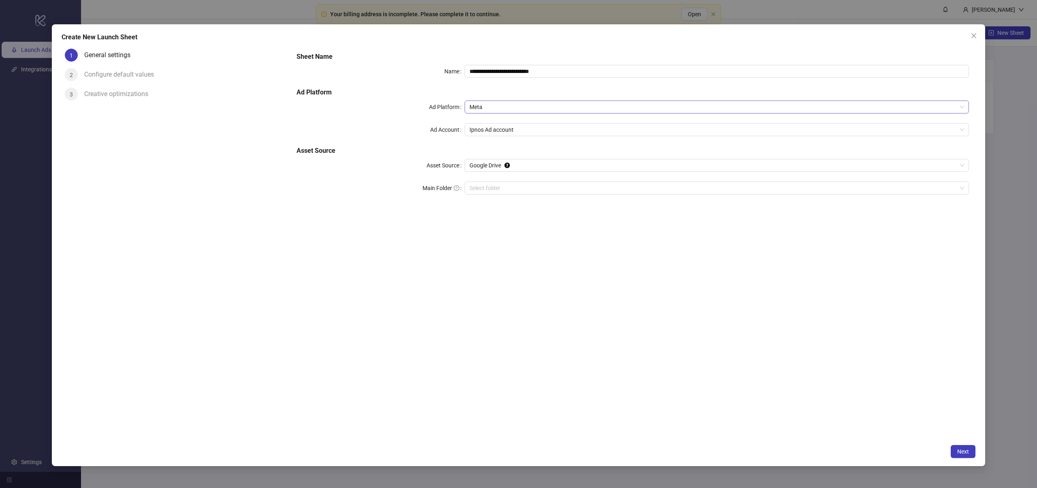
click at [497, 108] on span "Meta" at bounding box center [717, 107] width 495 height 12
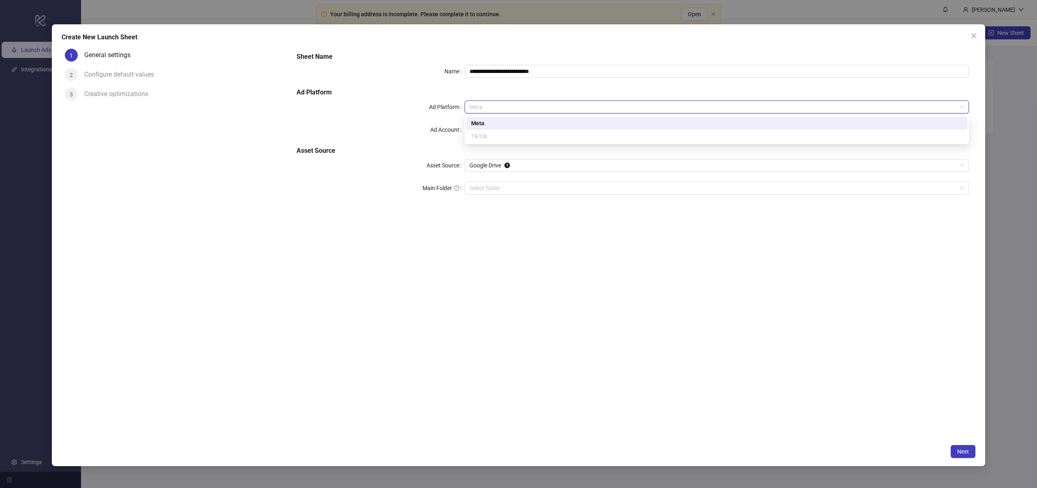
click at [493, 122] on div "Meta" at bounding box center [717, 123] width 492 height 9
click at [517, 131] on span "Ipnos Ad account" at bounding box center [717, 130] width 495 height 12
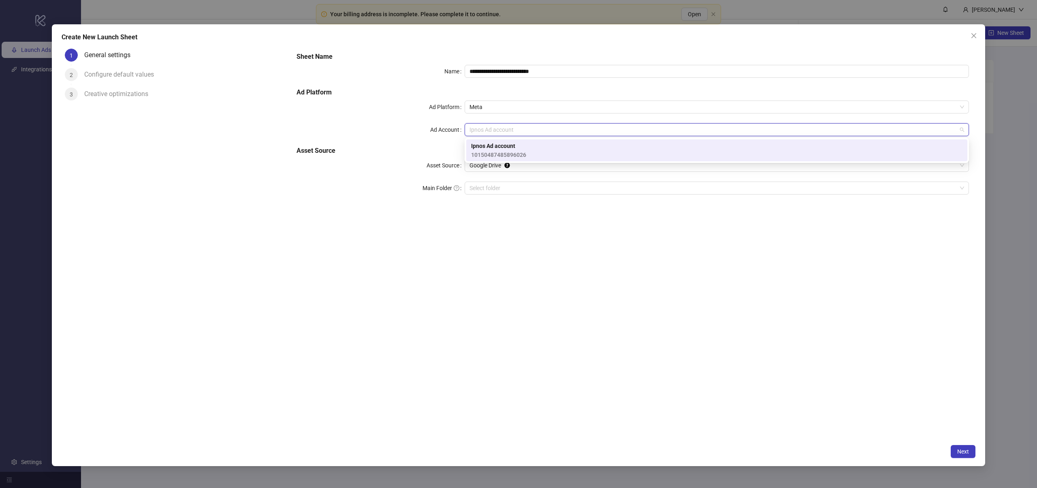
click at [513, 155] on span "10150487485896026" at bounding box center [498, 154] width 55 height 9
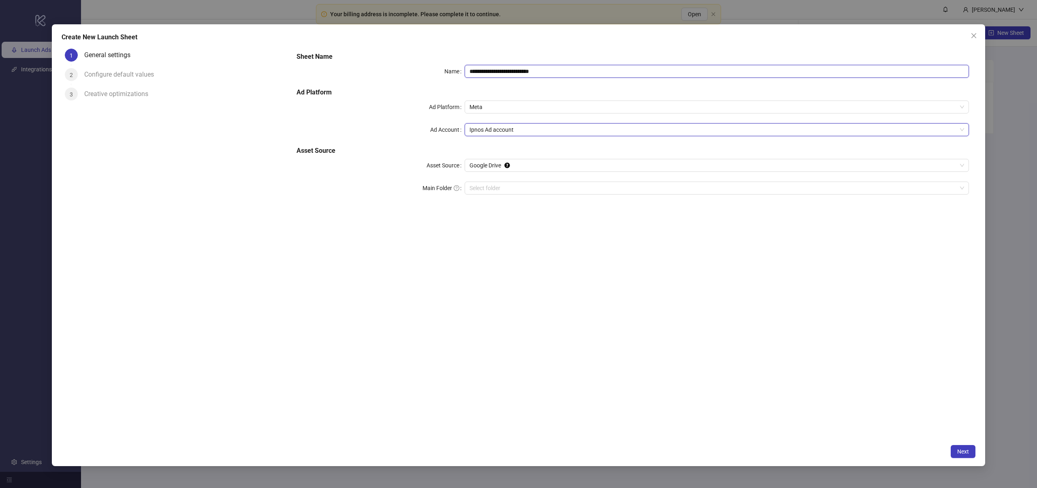
click at [562, 69] on input "**********" at bounding box center [717, 71] width 505 height 13
click at [480, 300] on div "**********" at bounding box center [633, 242] width 686 height 395
click at [969, 451] on span "Next" at bounding box center [964, 451] width 12 height 6
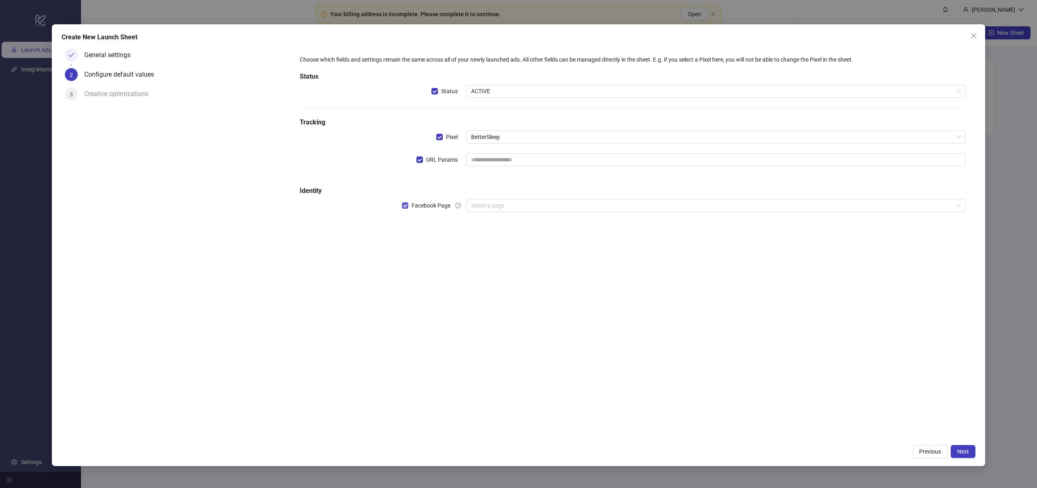
click at [421, 205] on span "Facebook Page" at bounding box center [430, 205] width 45 height 9
click at [425, 205] on span "Facebook Page" at bounding box center [430, 205] width 45 height 9
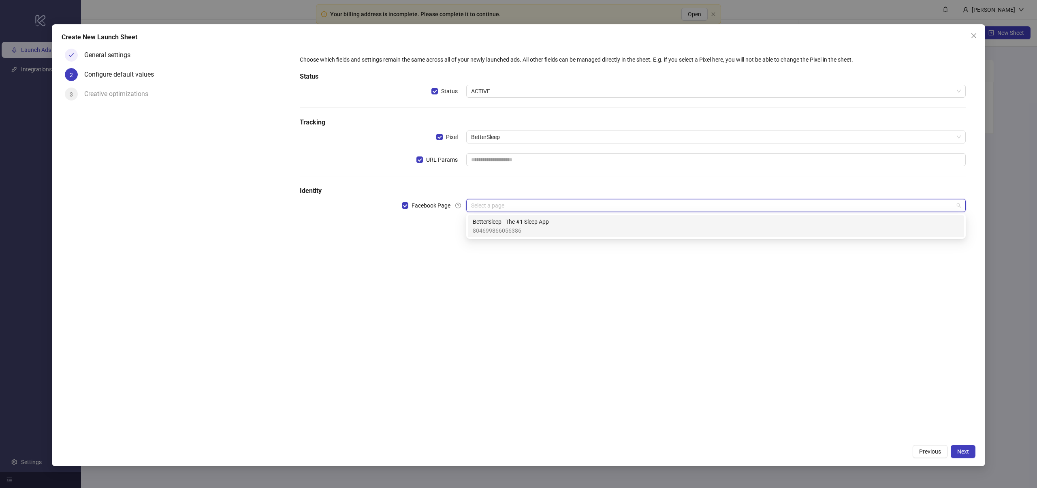
click at [486, 208] on input "search" at bounding box center [712, 205] width 483 height 12
click at [449, 299] on div "Choose which fields and settings remain the same across all of your newly launc…" at bounding box center [633, 242] width 686 height 395
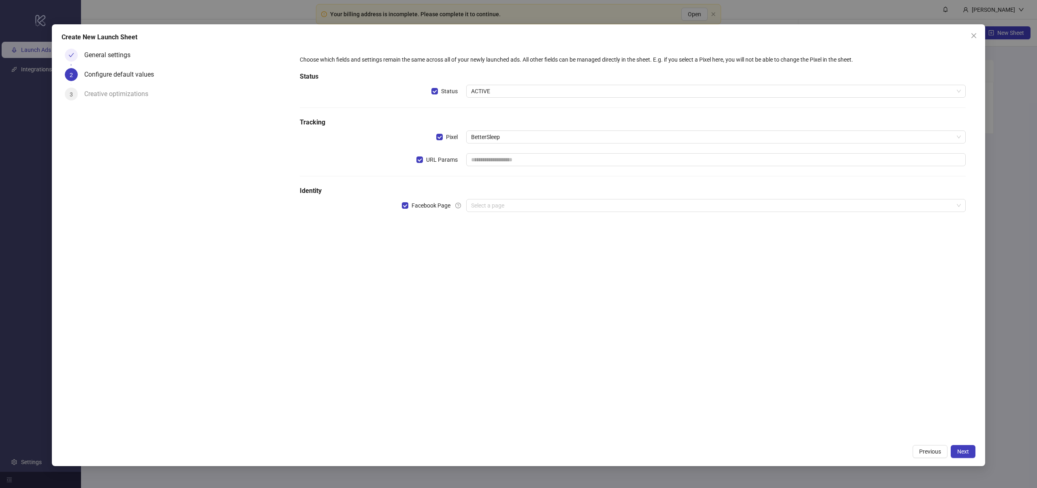
click at [96, 56] on div "General settings" at bounding box center [110, 55] width 53 height 13
click at [494, 136] on span "BetterSleep" at bounding box center [716, 137] width 490 height 12
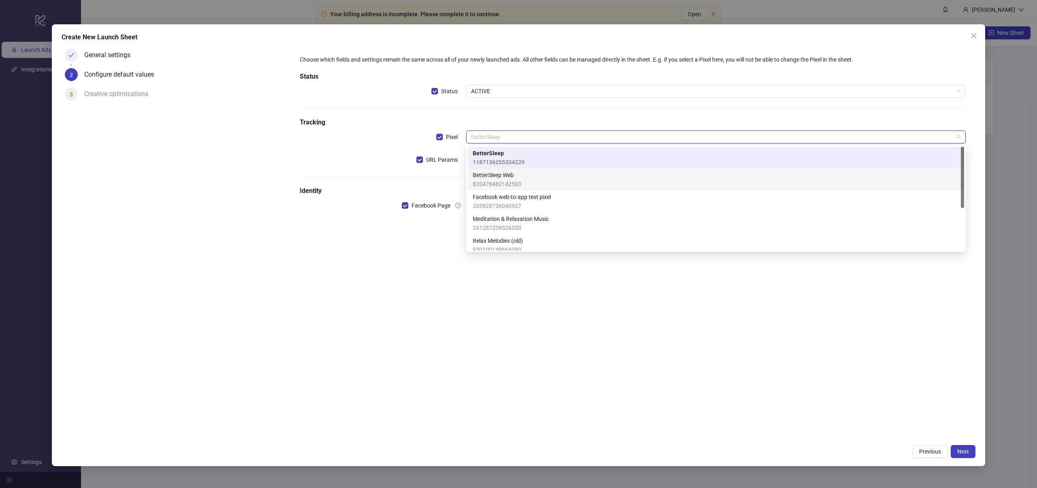
click at [524, 186] on div "BetterSleep Web 820478482142503" at bounding box center [716, 180] width 487 height 18
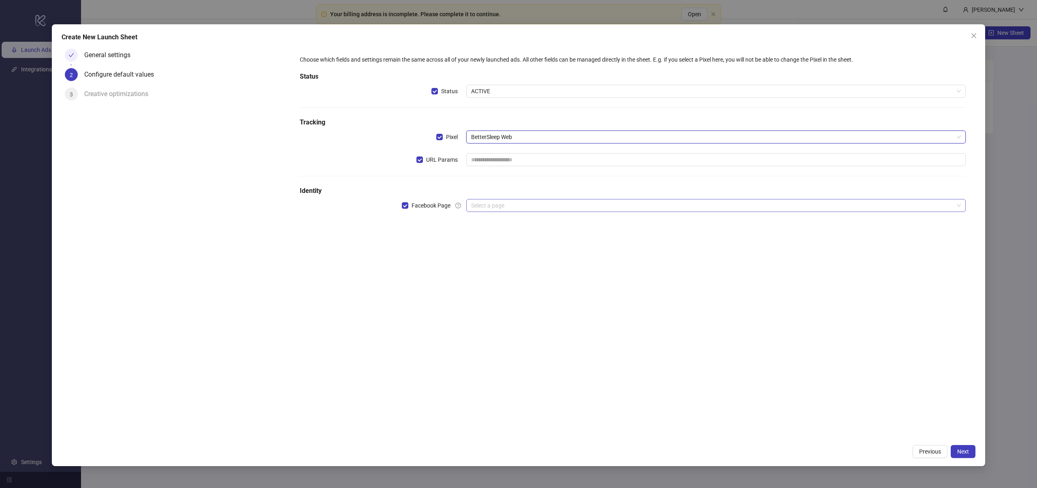
click at [485, 209] on input "search" at bounding box center [712, 205] width 483 height 12
click at [428, 246] on div "Choose which fields and settings remain the same across all of your newly launc…" at bounding box center [633, 242] width 686 height 395
click at [505, 135] on span "BetterSleep Web" at bounding box center [716, 137] width 490 height 12
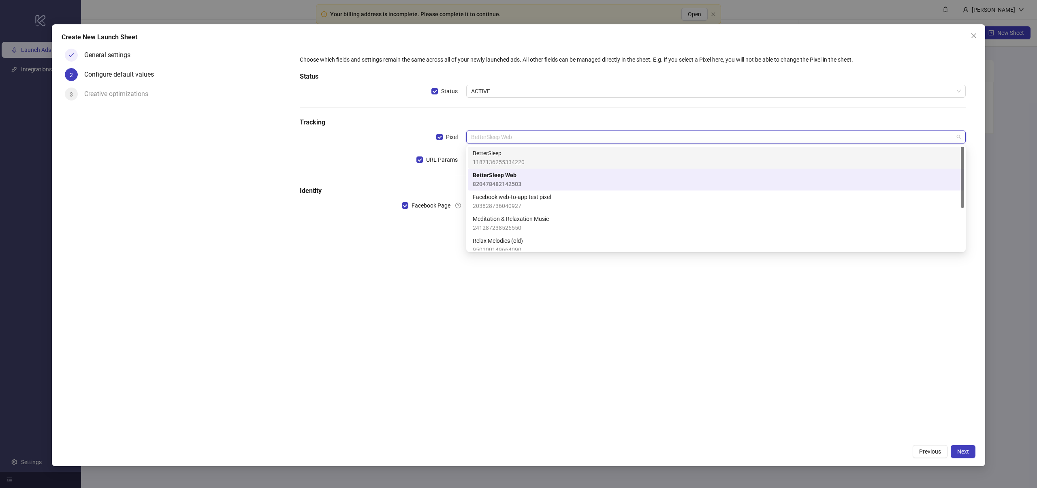
click at [510, 159] on span "1187136255334220" at bounding box center [499, 162] width 52 height 9
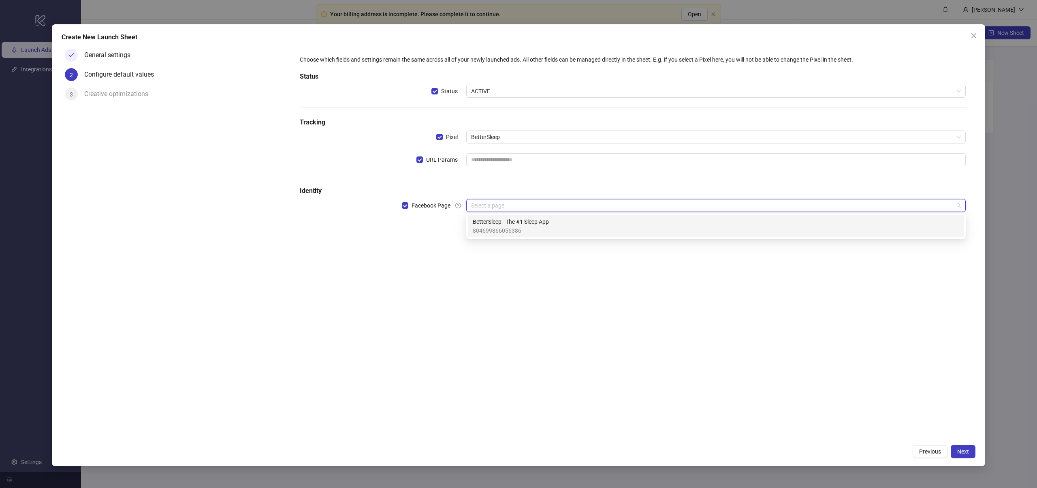
click at [489, 206] on input "search" at bounding box center [712, 205] width 483 height 12
click at [422, 235] on div "Choose which fields and settings remain the same across all of your newly launc…" at bounding box center [633, 242] width 686 height 395
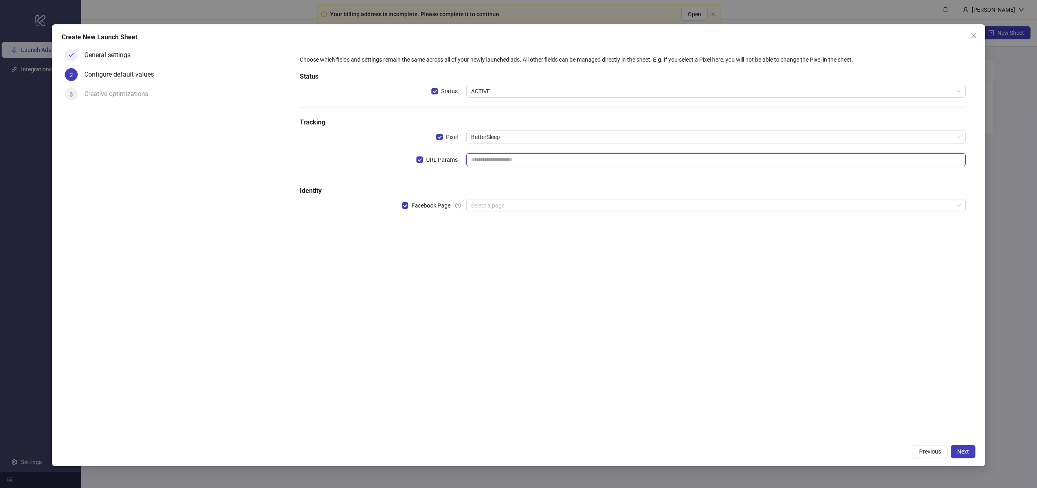
click at [484, 160] on input "text" at bounding box center [716, 159] width 500 height 13
click at [421, 317] on div "Choose which fields and settings remain the same across all of your newly launc…" at bounding box center [633, 242] width 686 height 395
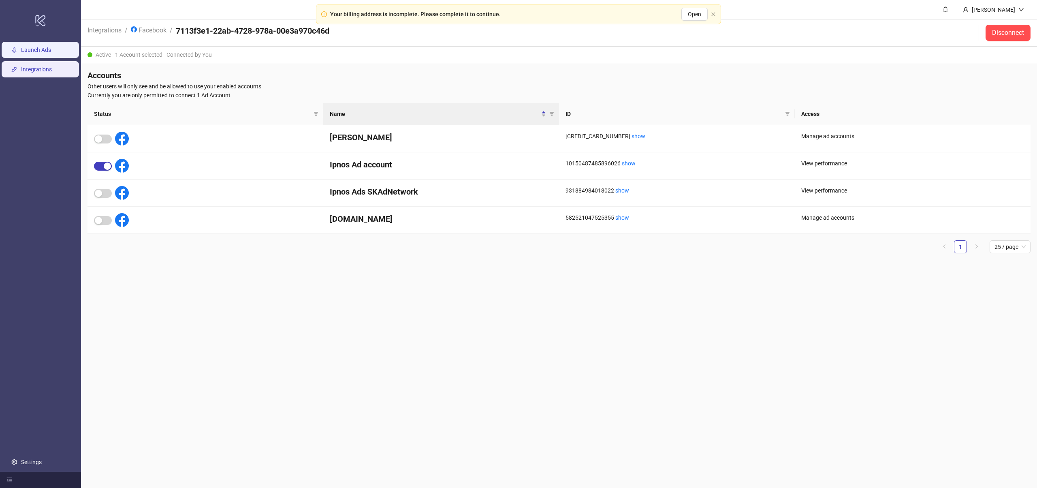
click at [36, 50] on link "Launch Ads" at bounding box center [36, 50] width 30 height 6
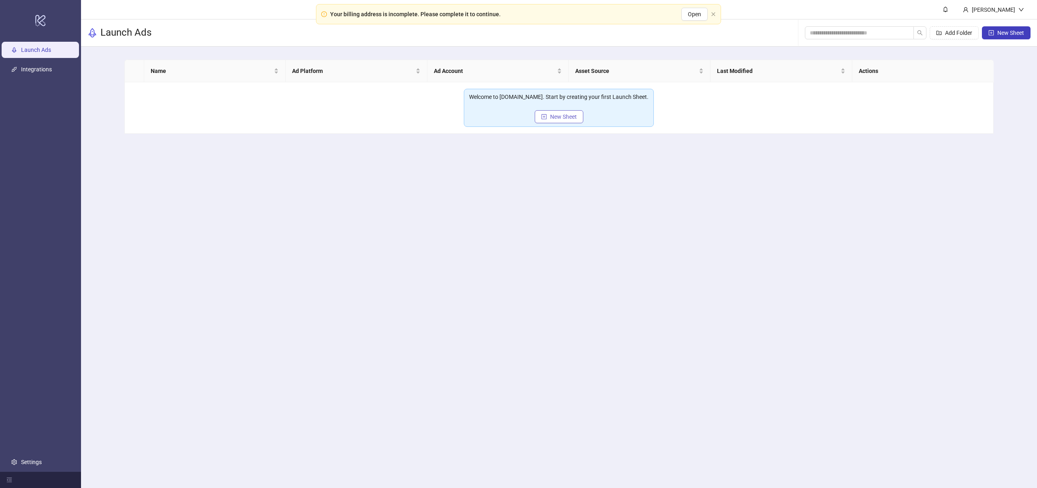
click at [564, 115] on span "New Sheet" at bounding box center [563, 116] width 27 height 6
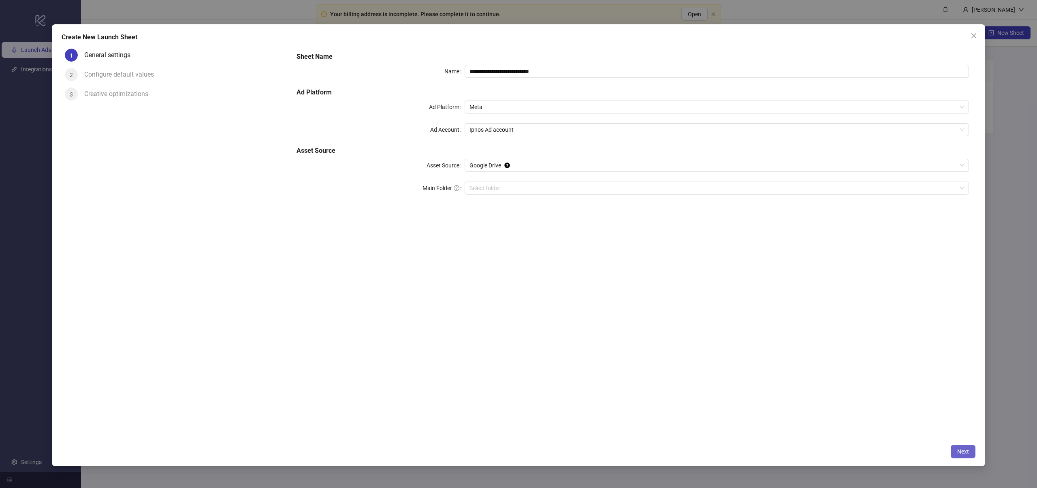
click at [962, 451] on span "Next" at bounding box center [964, 451] width 12 height 6
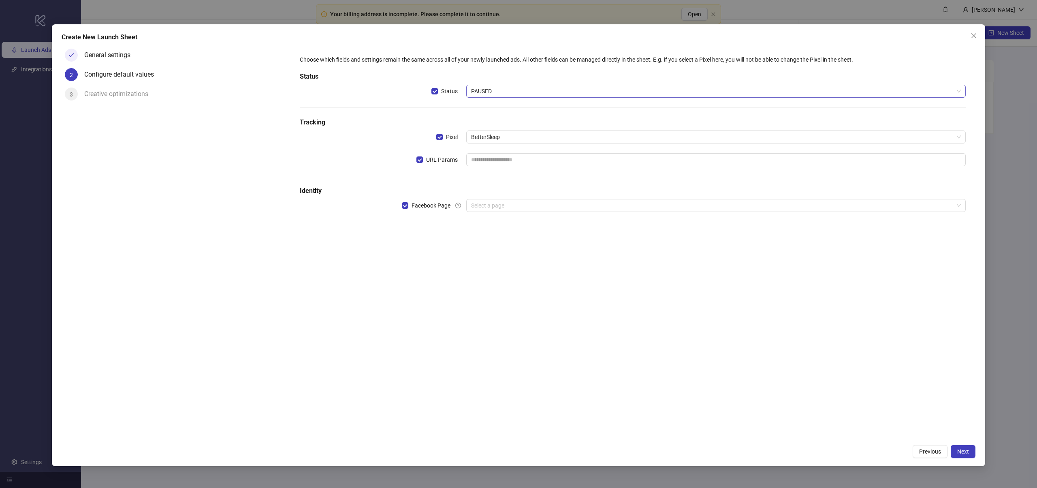
click at [493, 91] on span "PAUSED" at bounding box center [716, 91] width 490 height 12
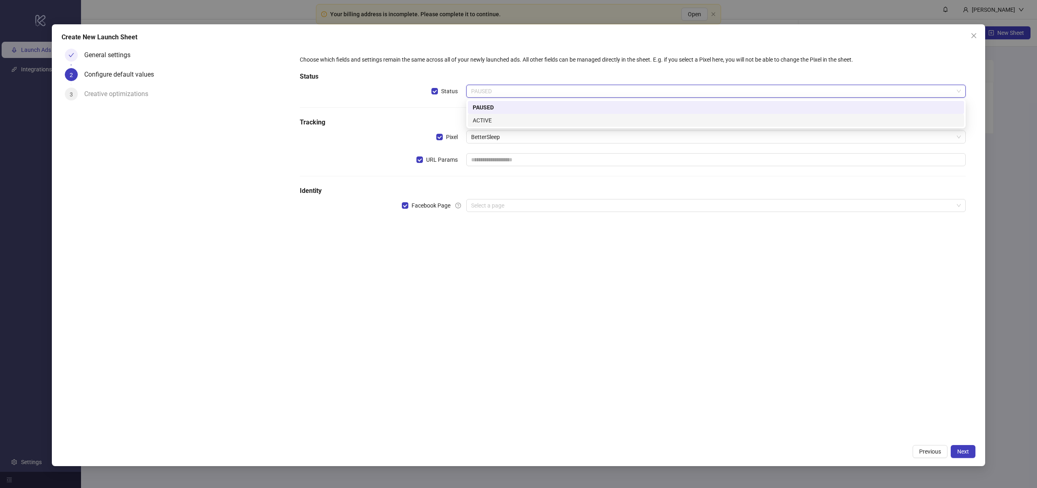
click at [493, 119] on div "ACTIVE" at bounding box center [716, 120] width 487 height 9
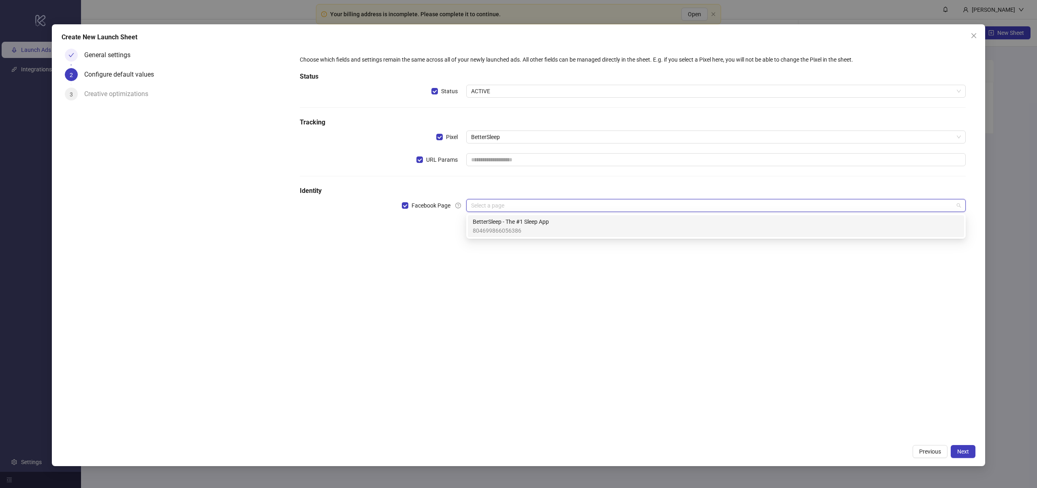
click at [481, 207] on input "search" at bounding box center [712, 205] width 483 height 12
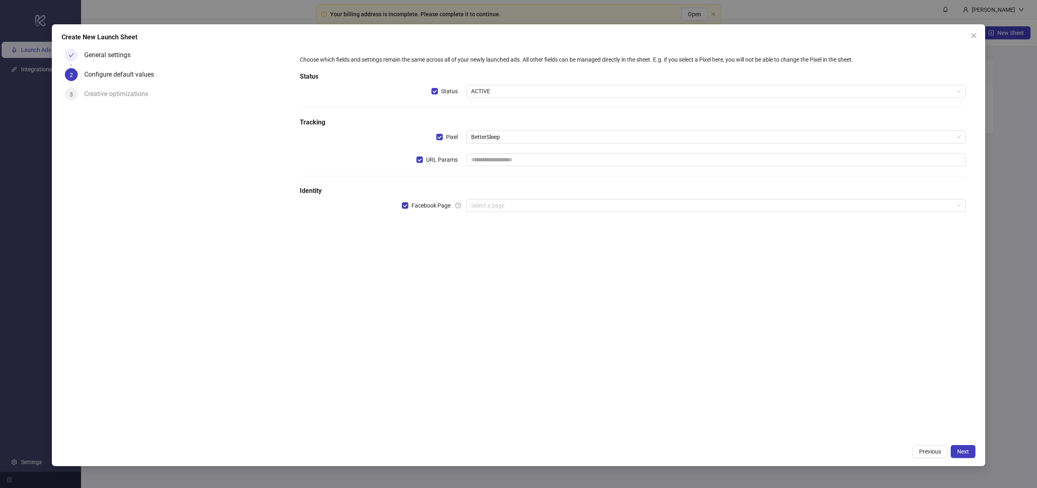
click at [468, 300] on div "Choose which fields and settings remain the same across all of your newly launc…" at bounding box center [633, 242] width 686 height 395
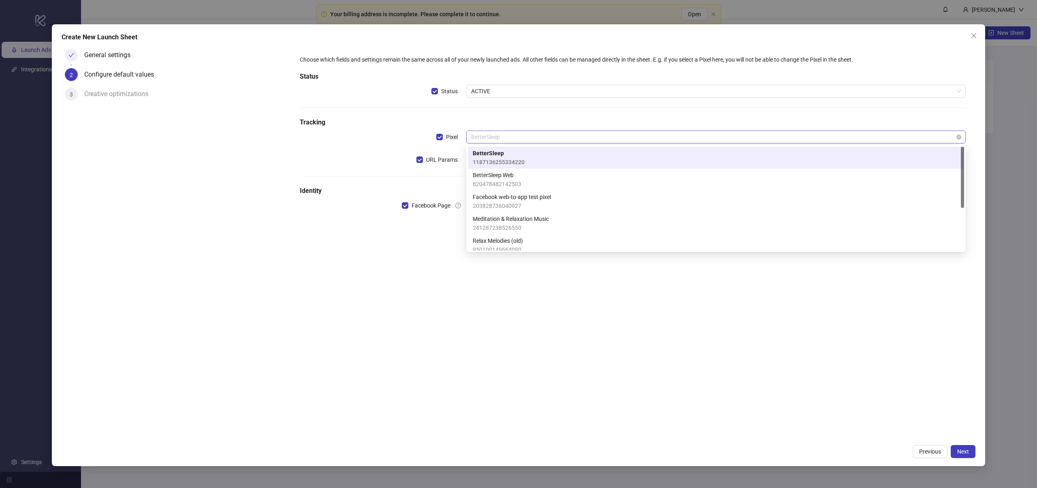
click at [506, 137] on span "BetterSleep" at bounding box center [716, 137] width 490 height 12
click at [659, 337] on div "Choose which fields and settings remain the same across all of your newly launc…" at bounding box center [633, 242] width 686 height 395
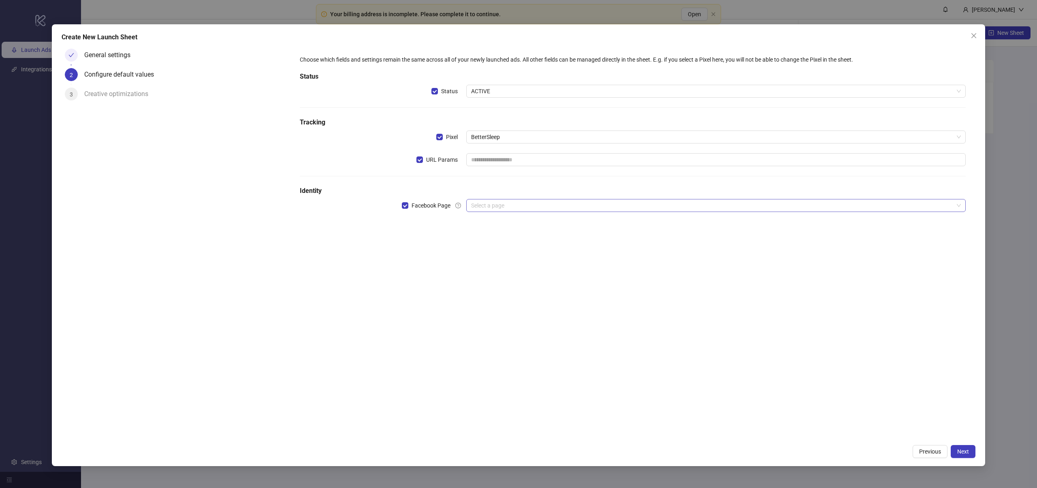
click at [481, 207] on input "search" at bounding box center [712, 205] width 483 height 12
click at [387, 278] on div "Choose which fields and settings remain the same across all of your newly launc…" at bounding box center [633, 242] width 686 height 395
click at [505, 138] on span "BetterSleep" at bounding box center [716, 137] width 490 height 12
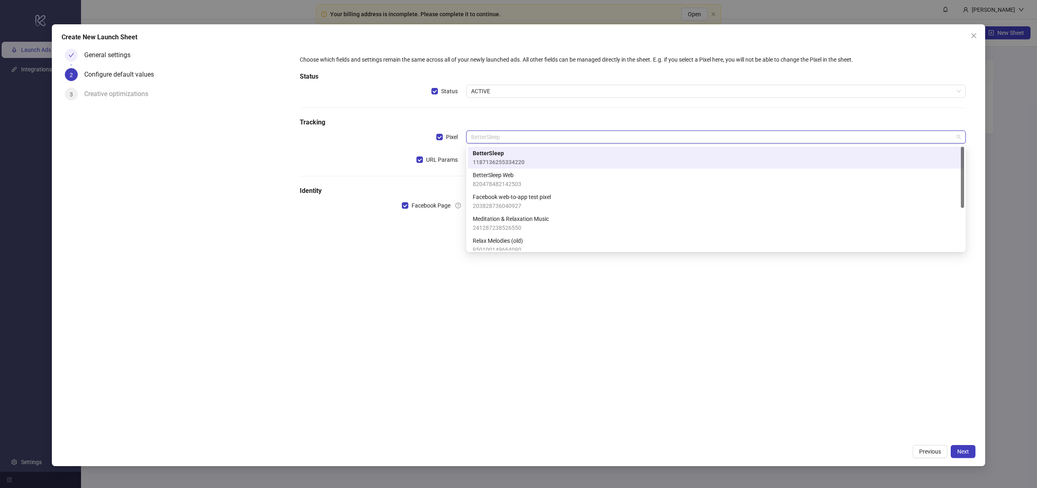
click at [513, 154] on span "BetterSleep" at bounding box center [499, 153] width 52 height 9
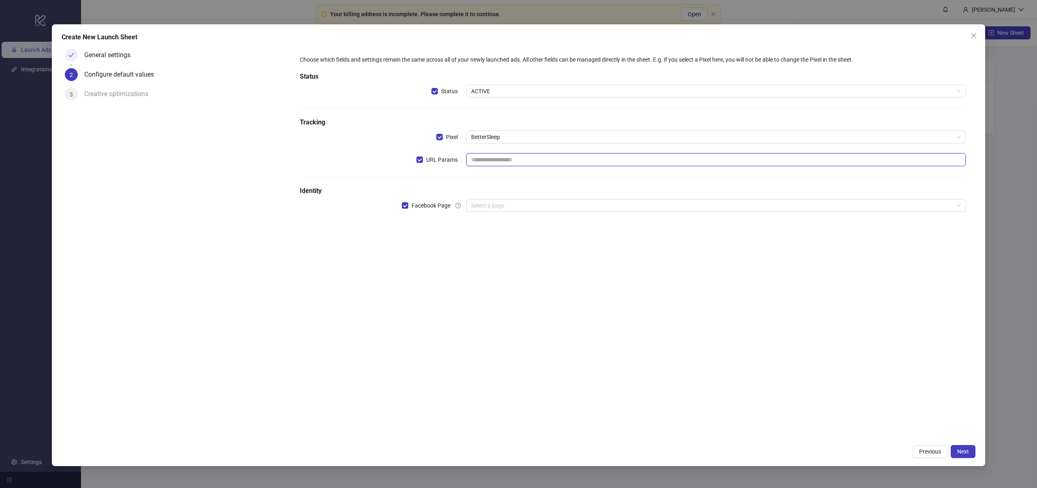
click at [489, 156] on input "text" at bounding box center [716, 159] width 500 height 13
click at [501, 95] on span "ACTIVE" at bounding box center [716, 91] width 490 height 12
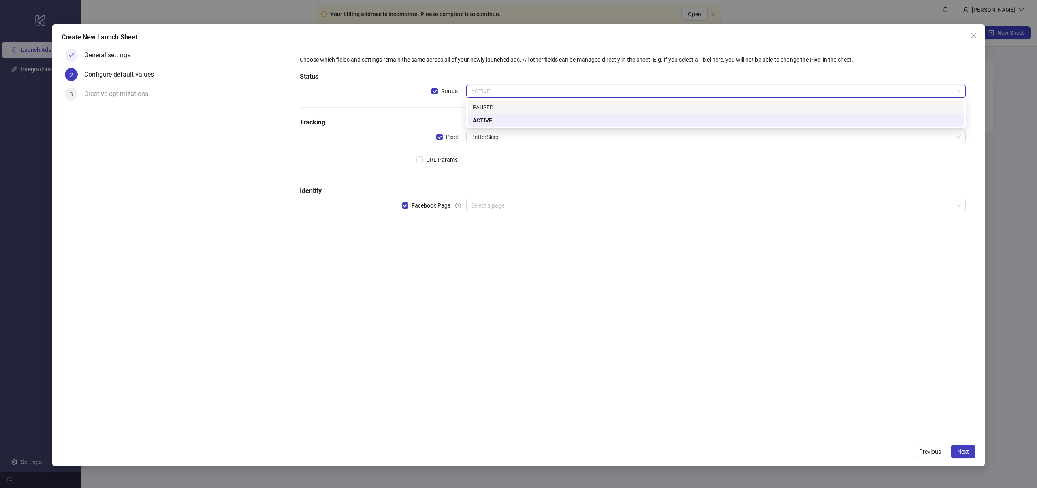
click at [494, 107] on div "PAUSED" at bounding box center [716, 107] width 487 height 9
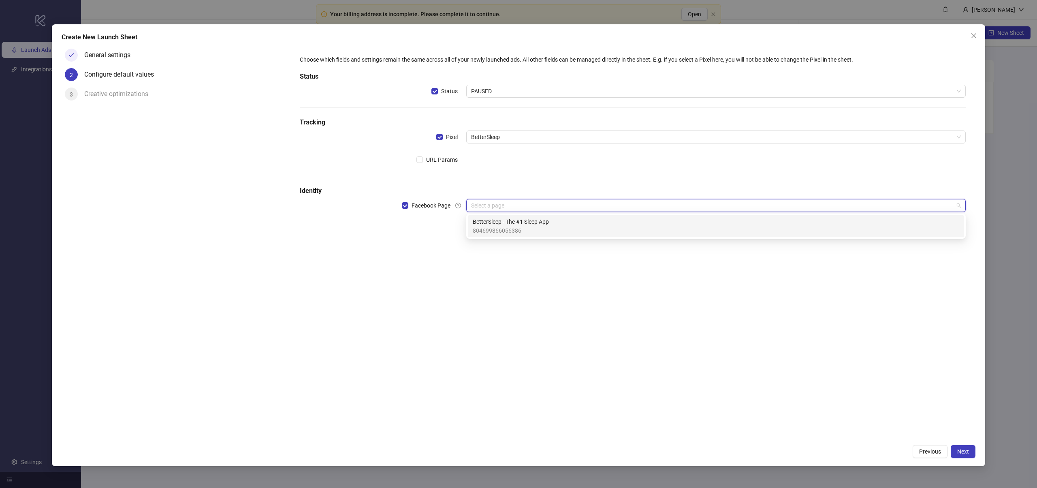
click at [483, 205] on input "search" at bounding box center [712, 205] width 483 height 12
click at [496, 95] on span "PAUSED" at bounding box center [716, 91] width 490 height 12
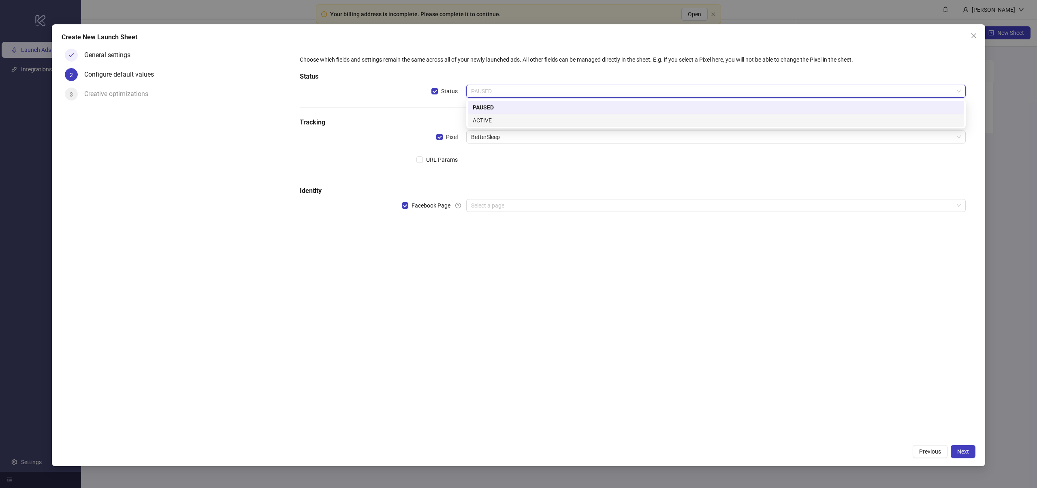
click at [492, 119] on div "ACTIVE" at bounding box center [716, 120] width 487 height 9
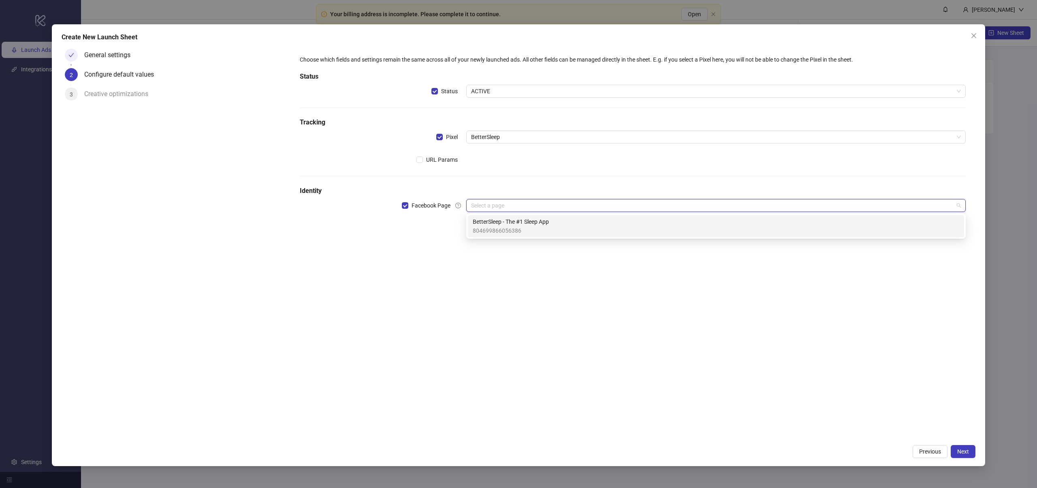
click at [509, 206] on input "search" at bounding box center [712, 205] width 483 height 12
click at [524, 226] on span "804699866056386" at bounding box center [511, 230] width 76 height 9
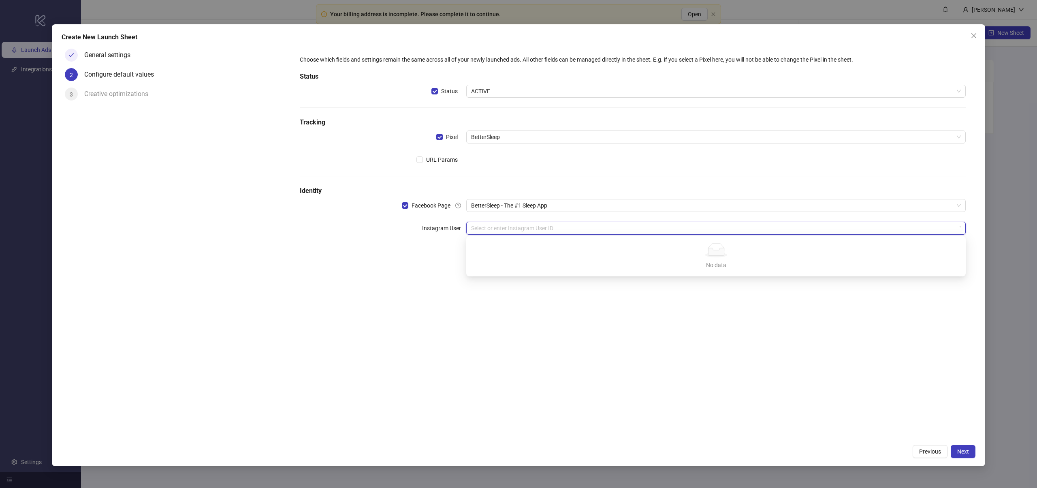
click at [530, 224] on input "search" at bounding box center [712, 228] width 483 height 12
click at [600, 180] on div "Choose which fields and settings remain the same across all of your newly launc…" at bounding box center [633, 150] width 673 height 196
